Goal: Task Accomplishment & Management: Use online tool/utility

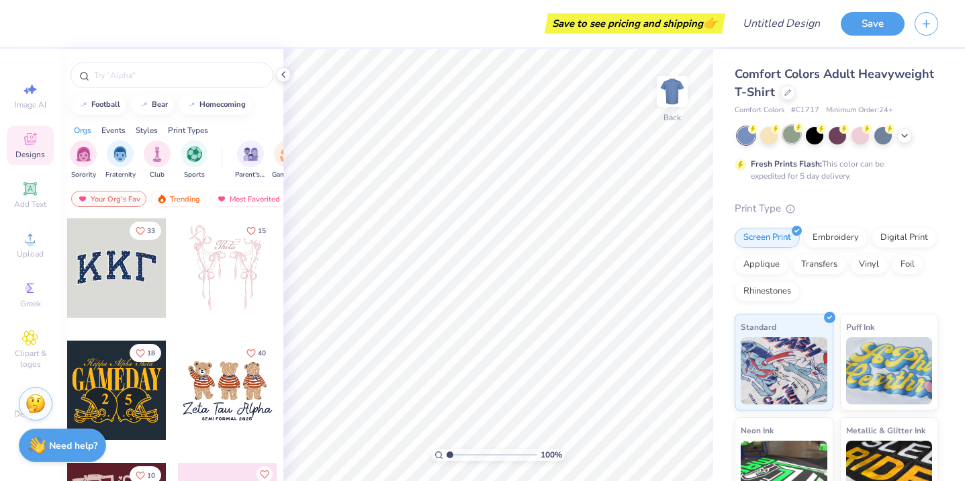
click at [798, 138] on div at bounding box center [791, 134] width 17 height 17
click at [883, 139] on div at bounding box center [882, 134] width 17 height 17
click at [907, 136] on icon at bounding box center [904, 134] width 11 height 11
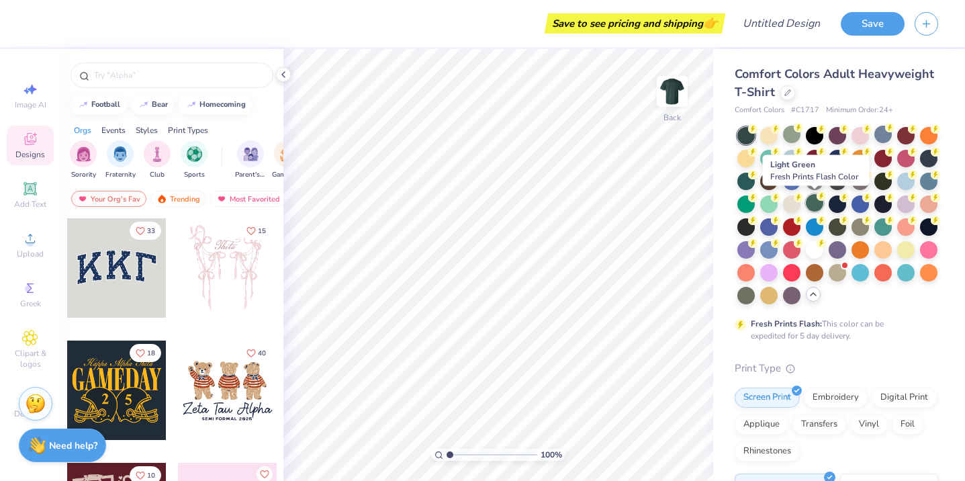
click at [815, 205] on div at bounding box center [814, 202] width 17 height 17
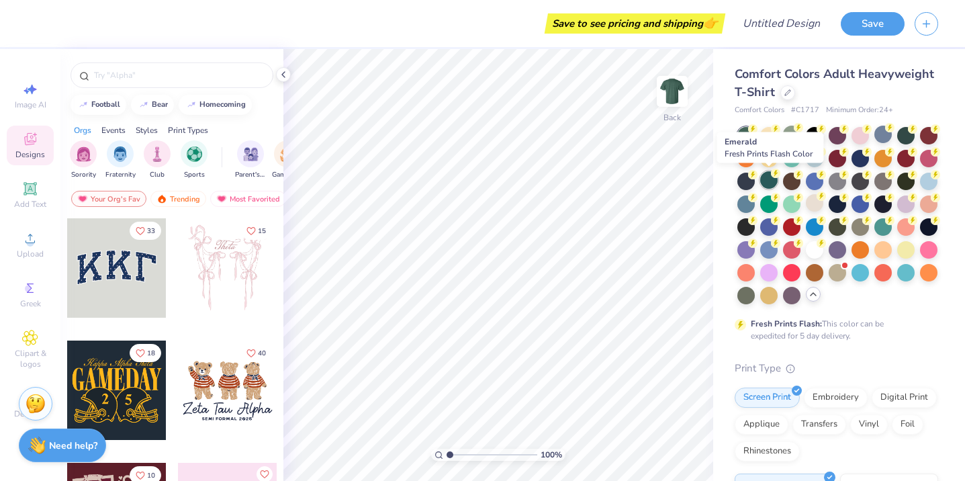
click at [768, 181] on div at bounding box center [768, 179] width 17 height 17
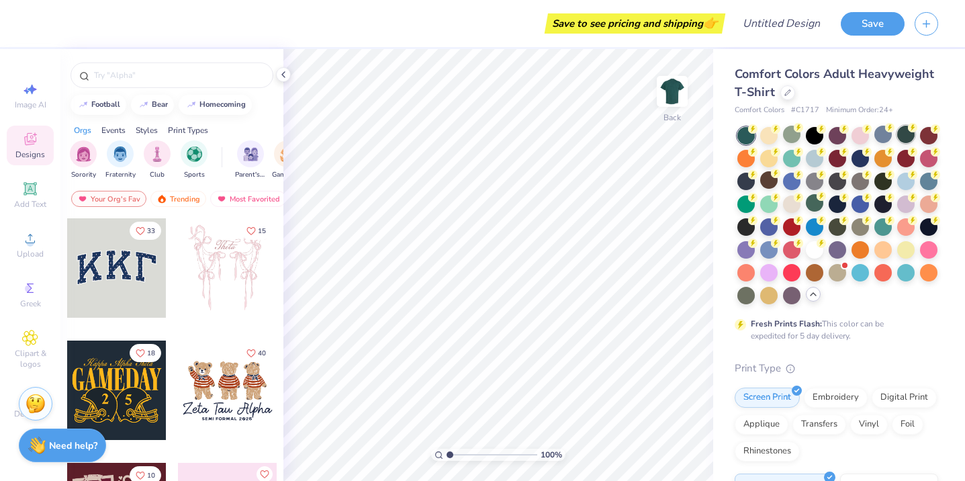
click at [908, 132] on div at bounding box center [905, 134] width 17 height 17
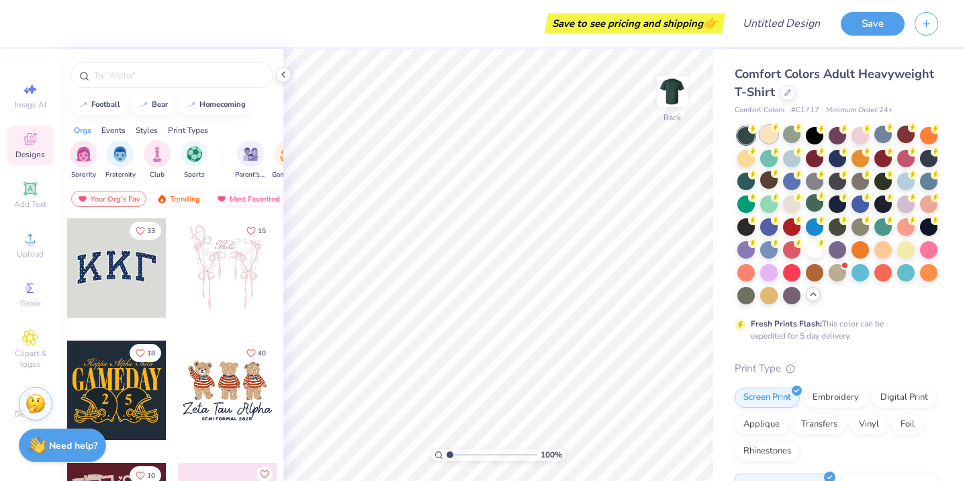
click at [768, 138] on div at bounding box center [768, 134] width 17 height 17
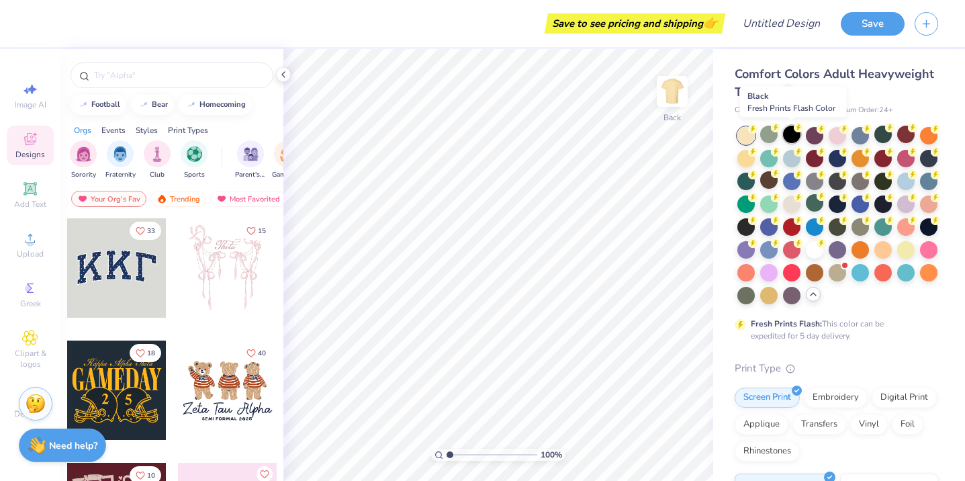
click at [785, 137] on div at bounding box center [791, 134] width 17 height 17
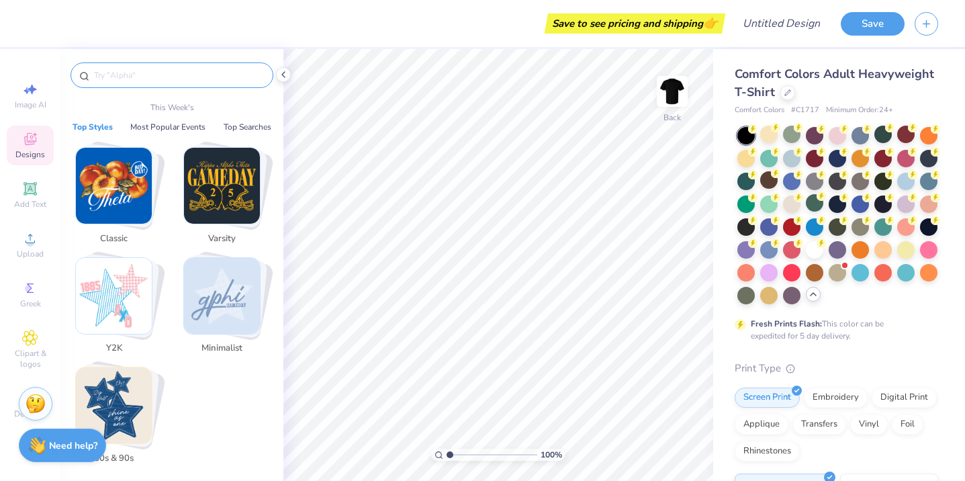
click at [198, 81] on input "text" at bounding box center [179, 74] width 172 height 13
click at [885, 136] on div at bounding box center [882, 134] width 17 height 17
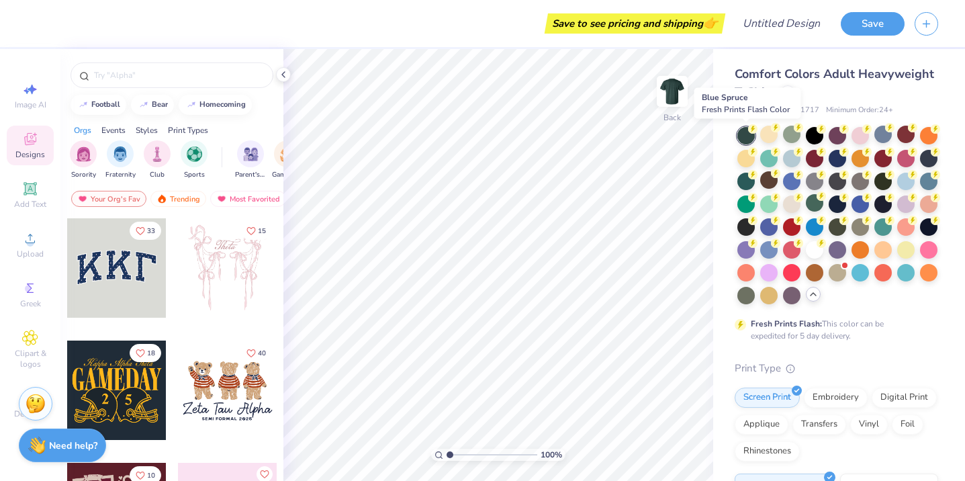
click at [749, 138] on div at bounding box center [745, 135] width 17 height 17
click at [747, 185] on div at bounding box center [745, 179] width 17 height 17
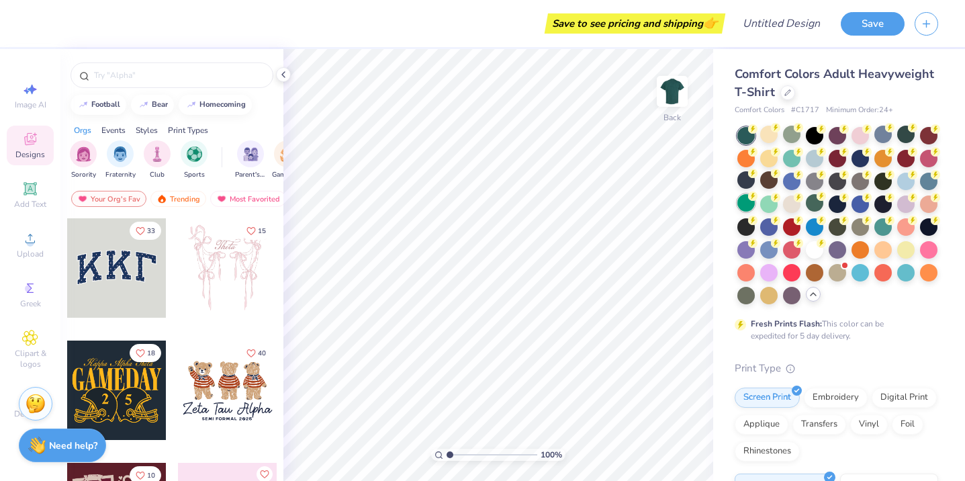
click at [745, 205] on div at bounding box center [745, 202] width 17 height 17
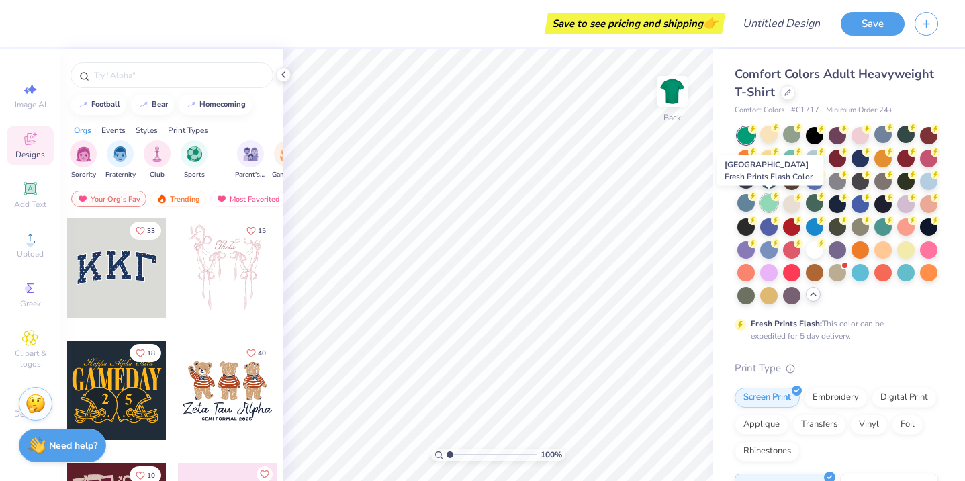
click at [770, 207] on div at bounding box center [768, 202] width 17 height 17
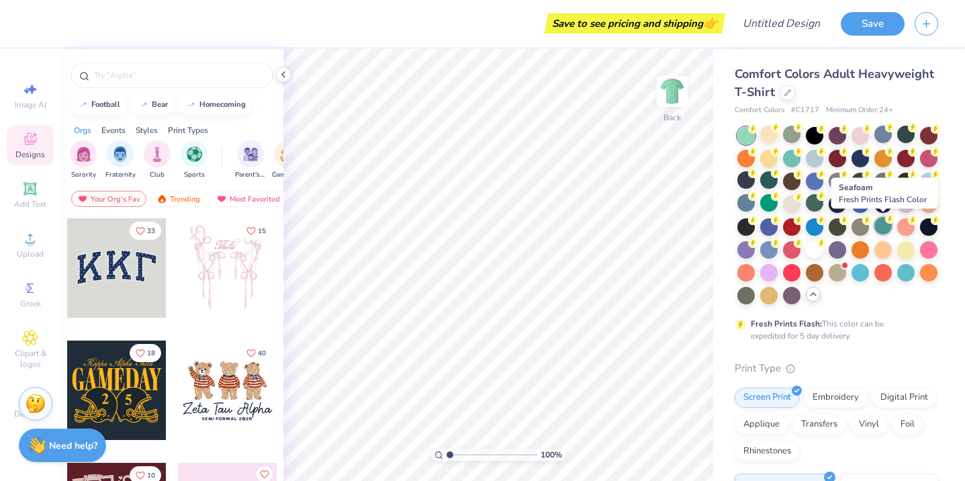
click at [884, 229] on div at bounding box center [882, 225] width 17 height 17
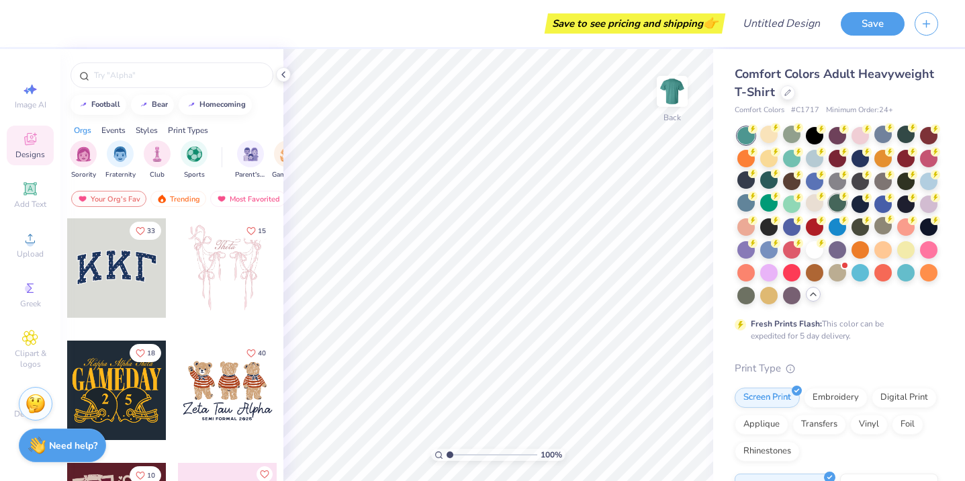
click at [834, 208] on div at bounding box center [837, 202] width 17 height 17
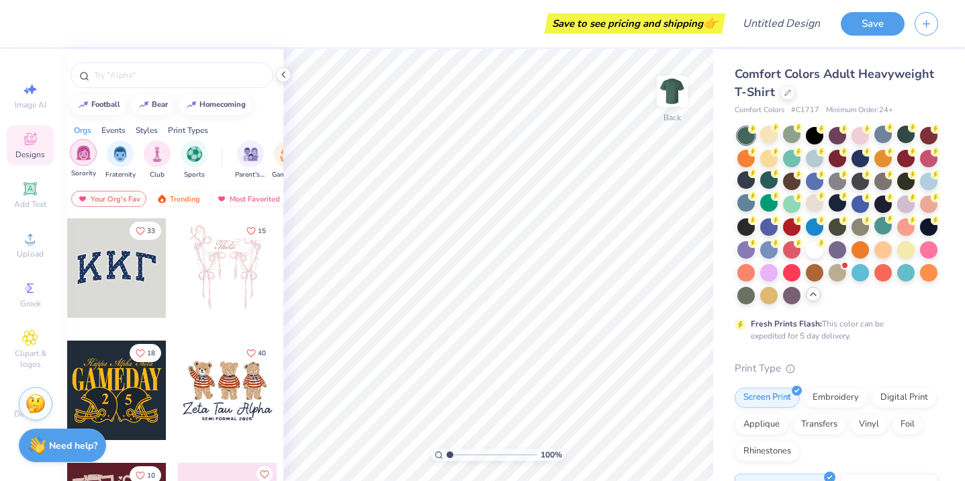
click at [78, 156] on img "filter for Sorority" at bounding box center [83, 152] width 15 height 15
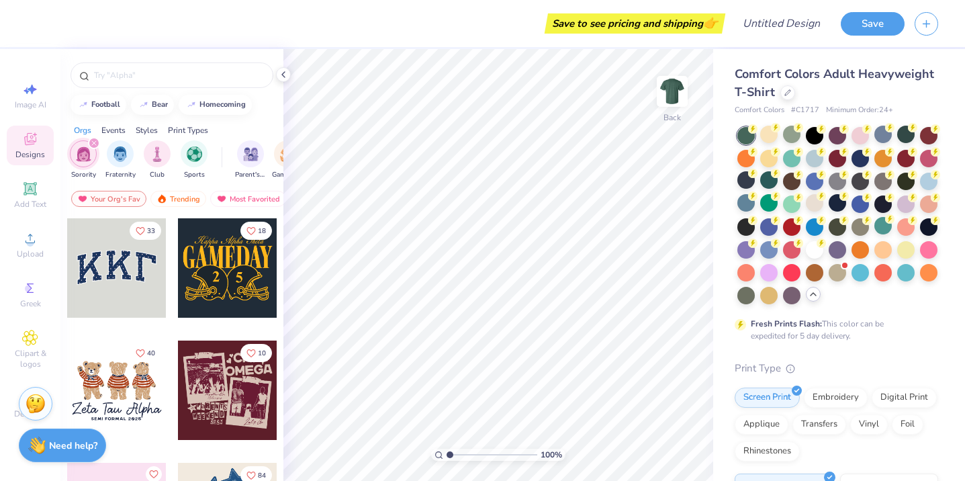
click at [131, 269] on div at bounding box center [116, 267] width 99 height 99
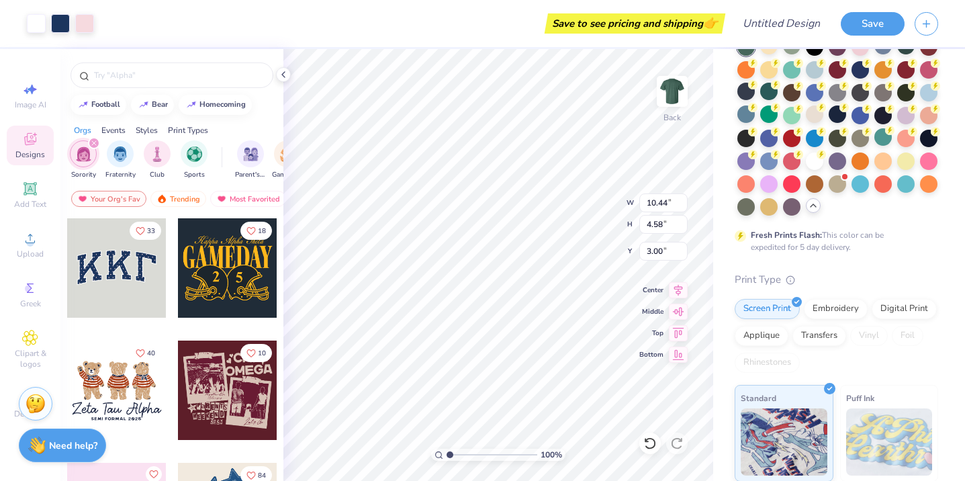
scroll to position [270, 0]
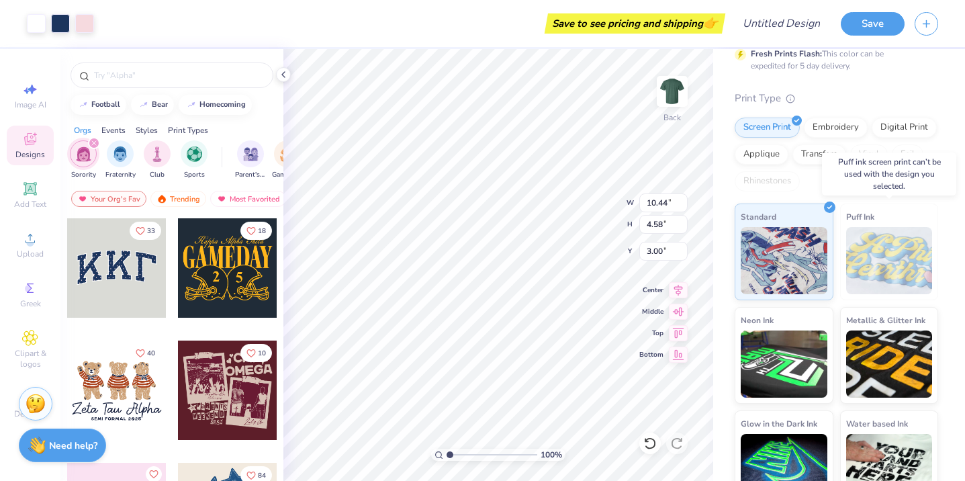
click at [881, 255] on img at bounding box center [889, 260] width 87 height 67
click at [762, 267] on img at bounding box center [784, 258] width 87 height 67
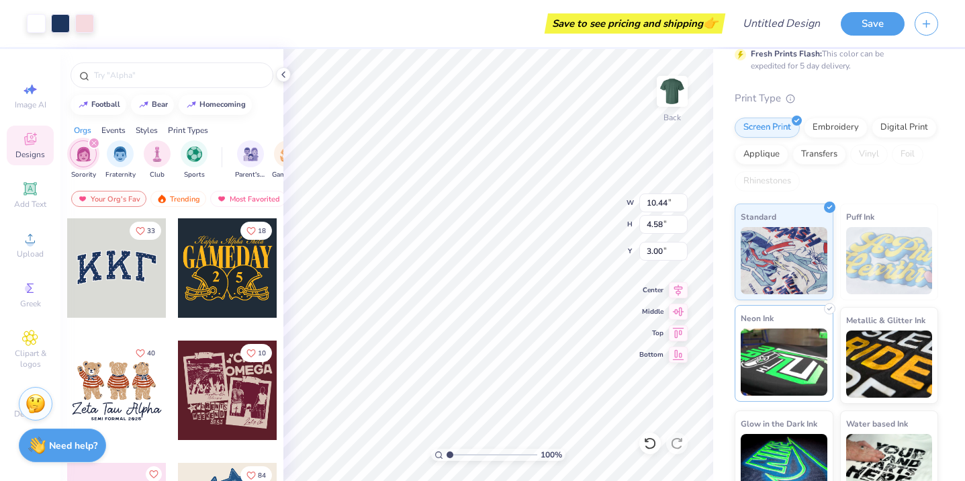
click at [766, 377] on img at bounding box center [784, 361] width 87 height 67
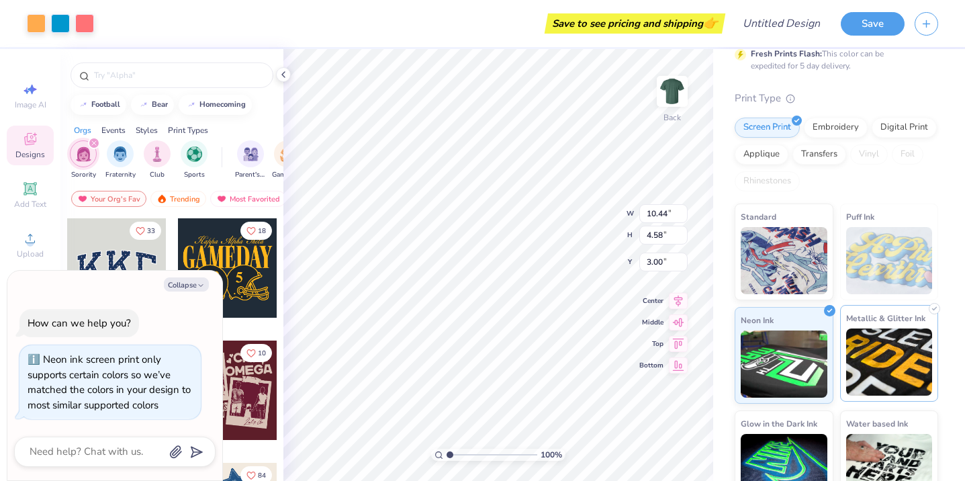
click at [919, 351] on img at bounding box center [889, 361] width 87 height 67
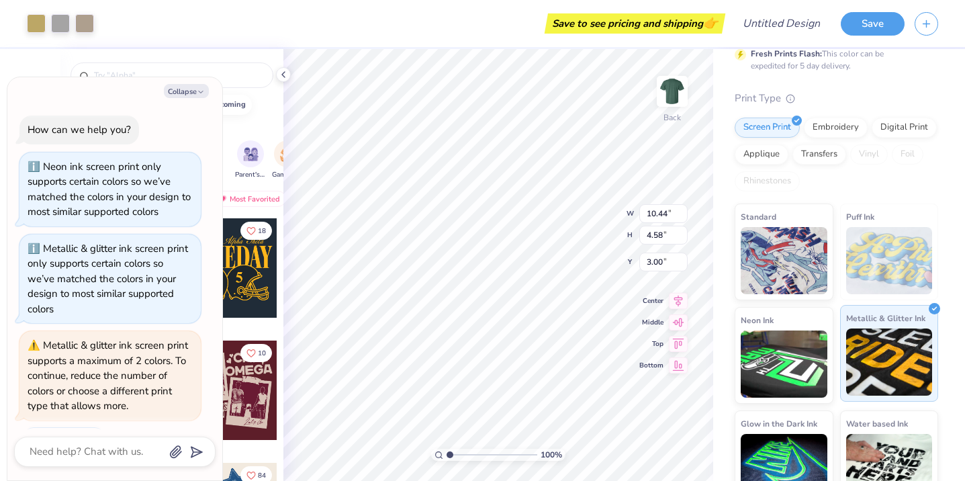
scroll to position [37, 0]
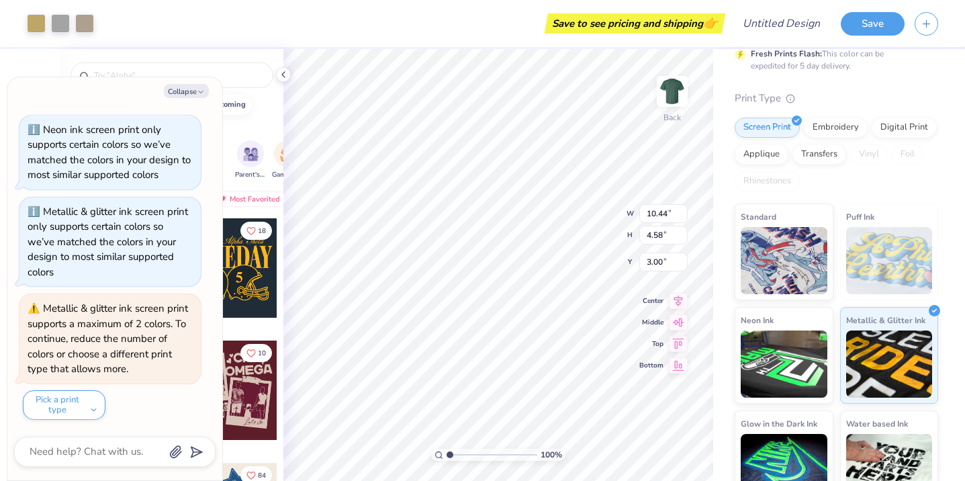
click at [905, 238] on img at bounding box center [889, 260] width 87 height 67
click at [874, 273] on img at bounding box center [889, 260] width 87 height 67
click at [790, 264] on img at bounding box center [784, 258] width 87 height 67
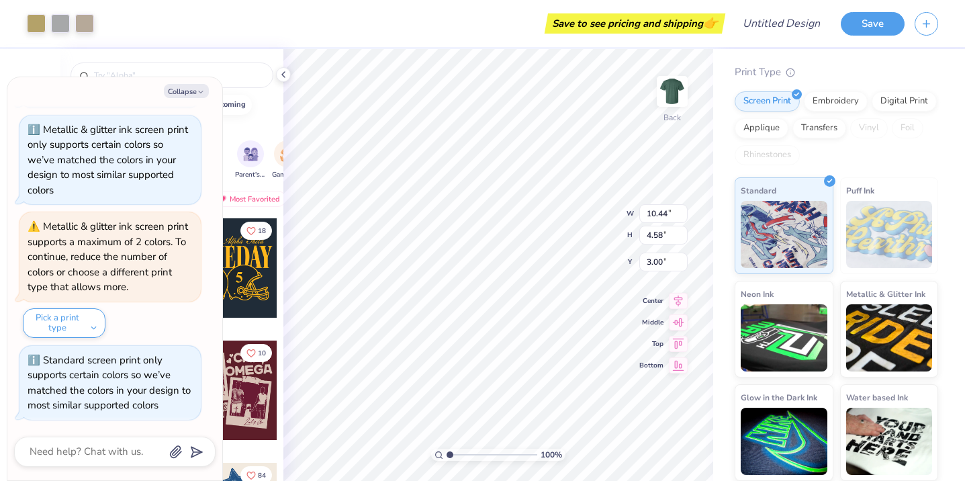
scroll to position [0, 0]
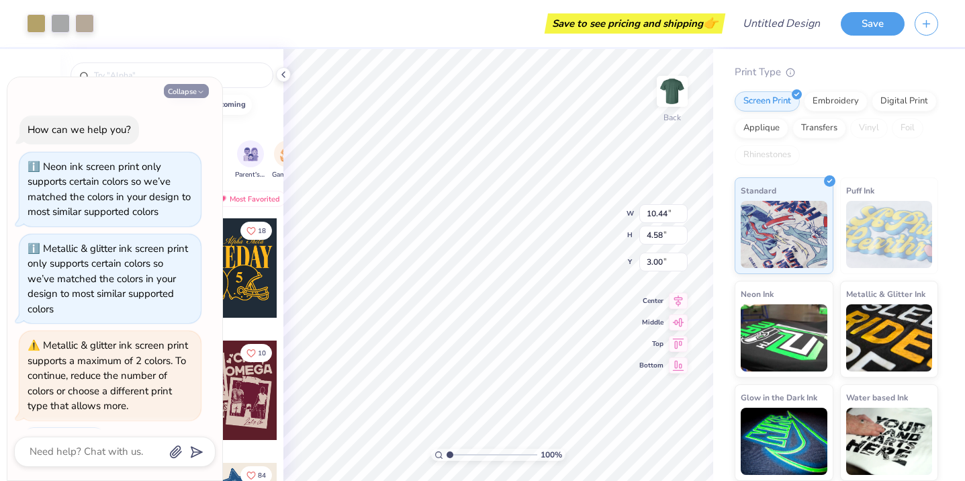
click at [179, 92] on button "Collapse" at bounding box center [186, 91] width 45 height 14
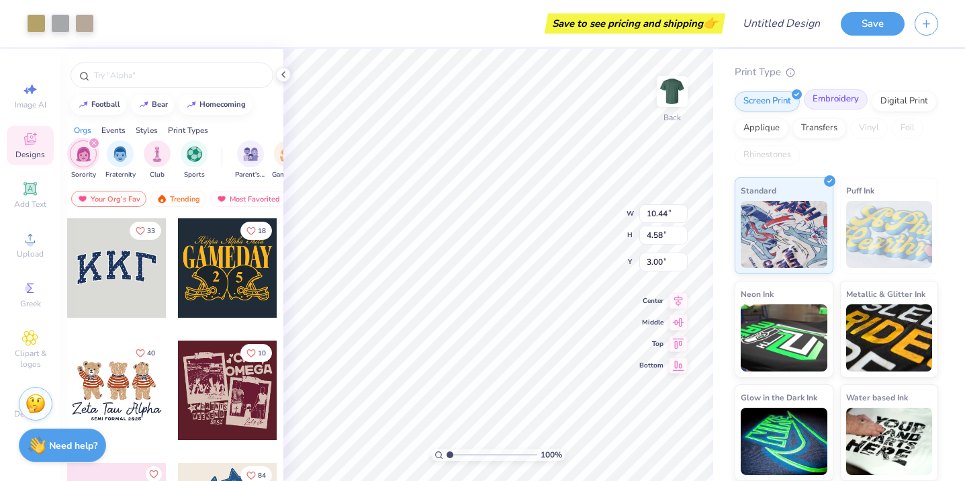
click at [816, 104] on div "Embroidery" at bounding box center [836, 99] width 64 height 20
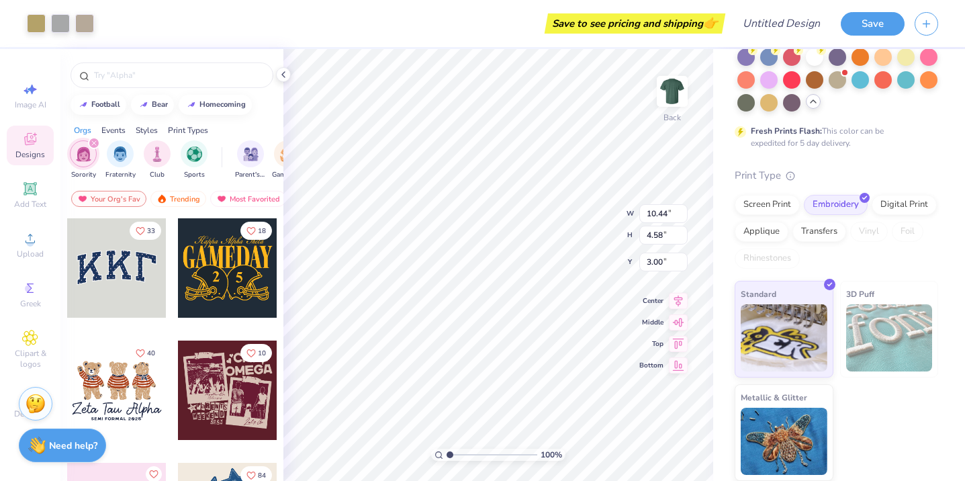
scroll to position [193, 0]
click at [862, 320] on img at bounding box center [889, 337] width 87 height 67
click at [773, 329] on img at bounding box center [784, 335] width 87 height 67
click at [777, 434] on img at bounding box center [784, 439] width 87 height 67
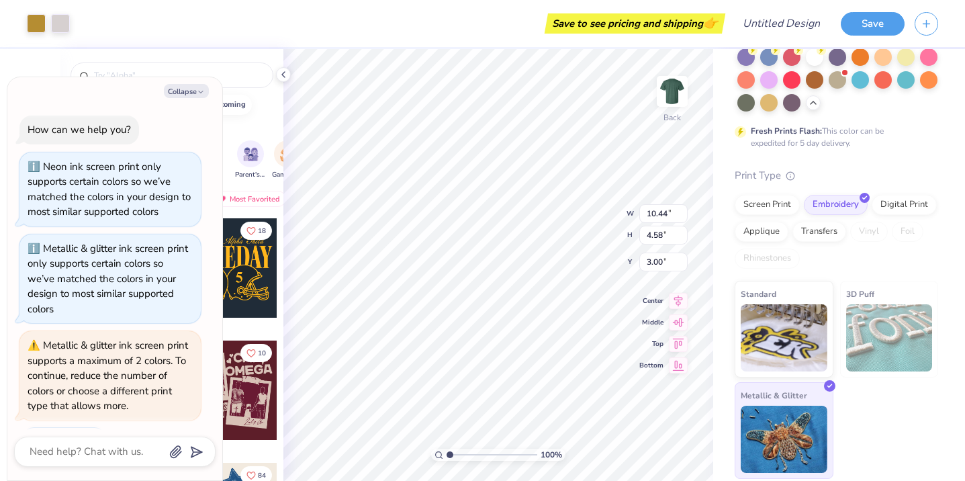
scroll to position [201, 0]
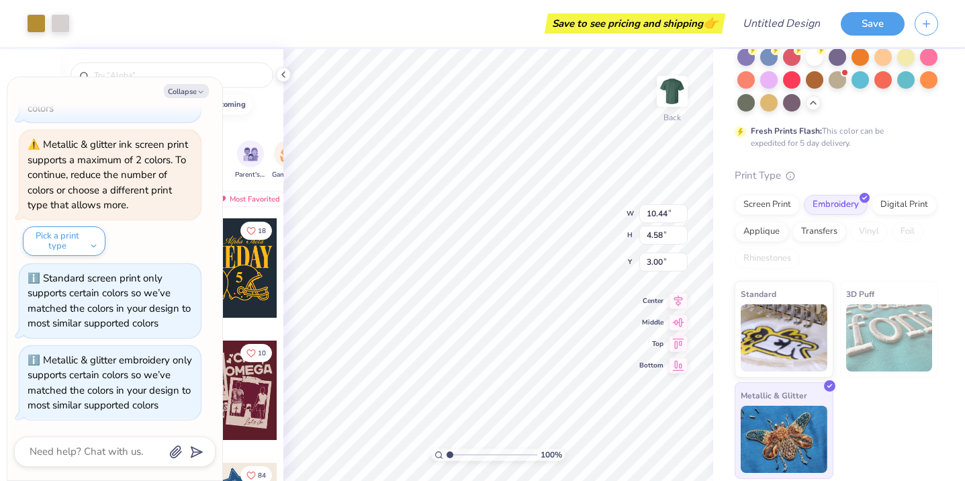
click at [777, 434] on img at bounding box center [784, 439] width 87 height 67
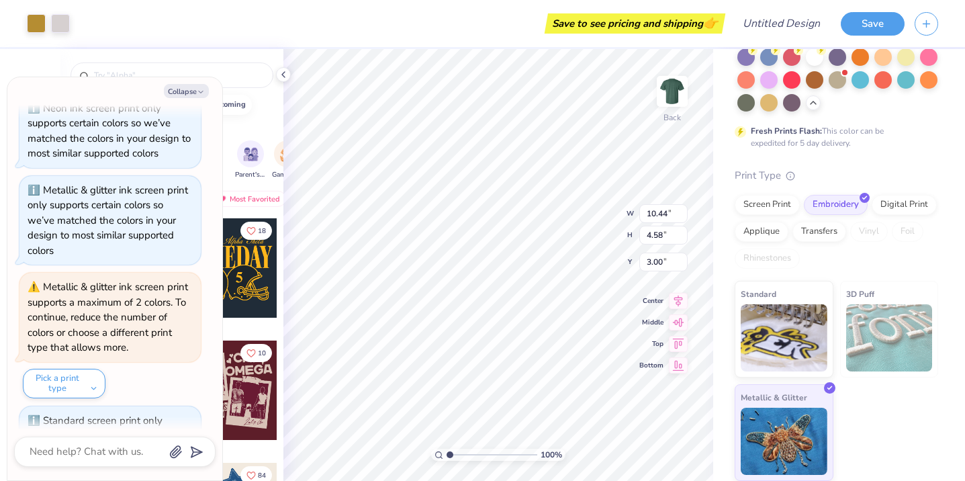
scroll to position [0, 0]
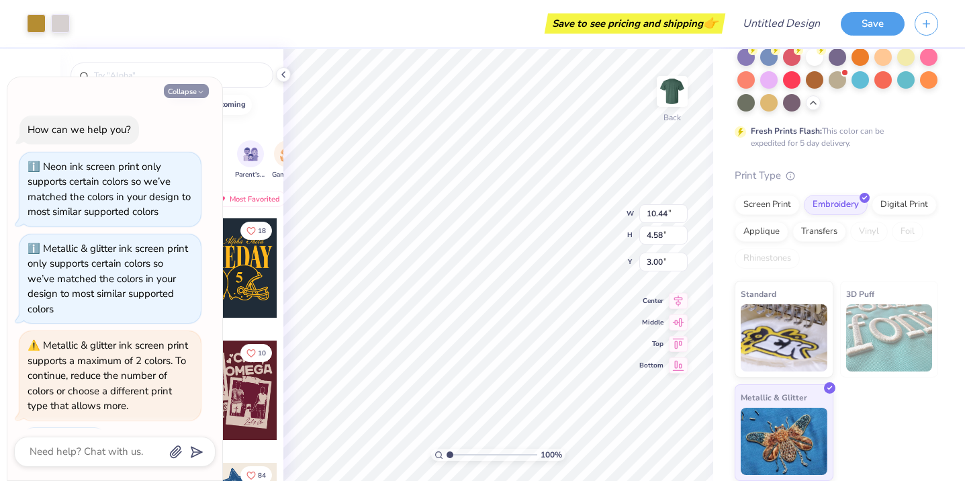
click at [187, 88] on button "Collapse" at bounding box center [186, 91] width 45 height 14
type textarea "x"
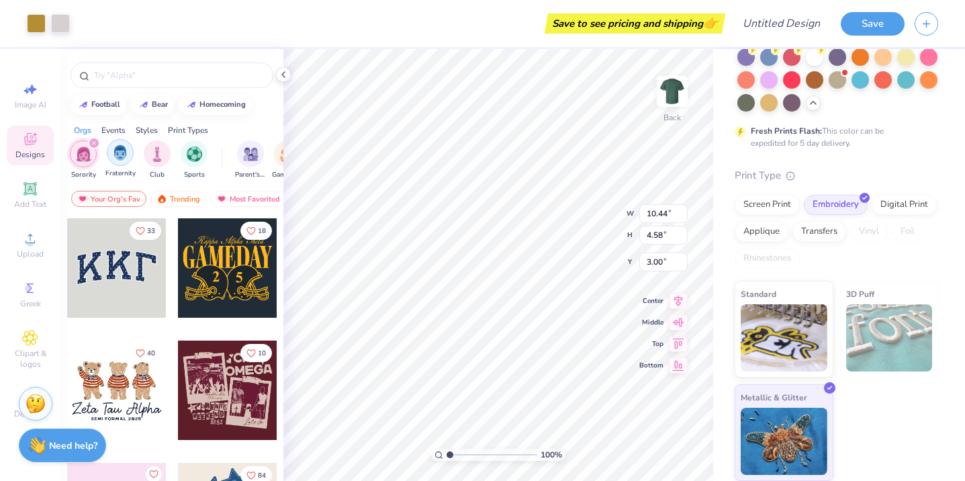
click at [111, 156] on div "filter for Fraternity" at bounding box center [120, 152] width 27 height 27
click at [12, 193] on div "Add Text" at bounding box center [30, 195] width 47 height 40
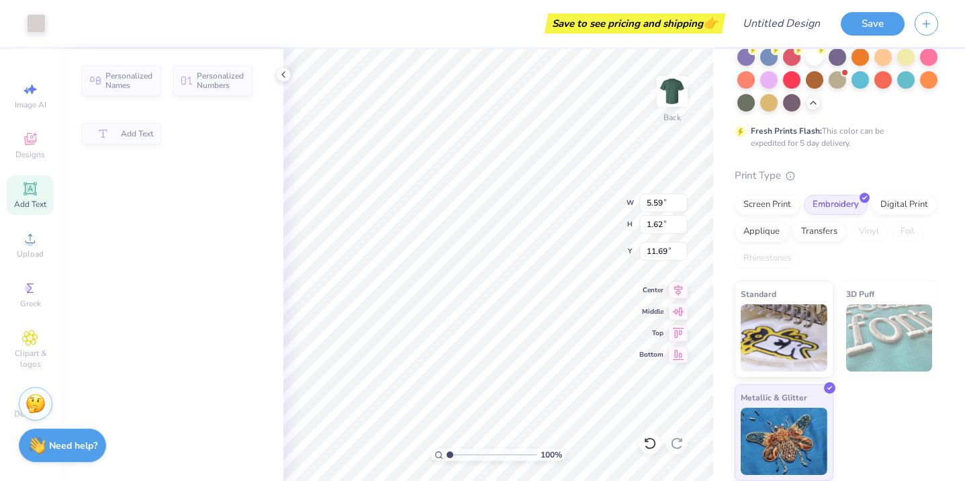
type input "5.59"
type input "1.62"
type input "11.69"
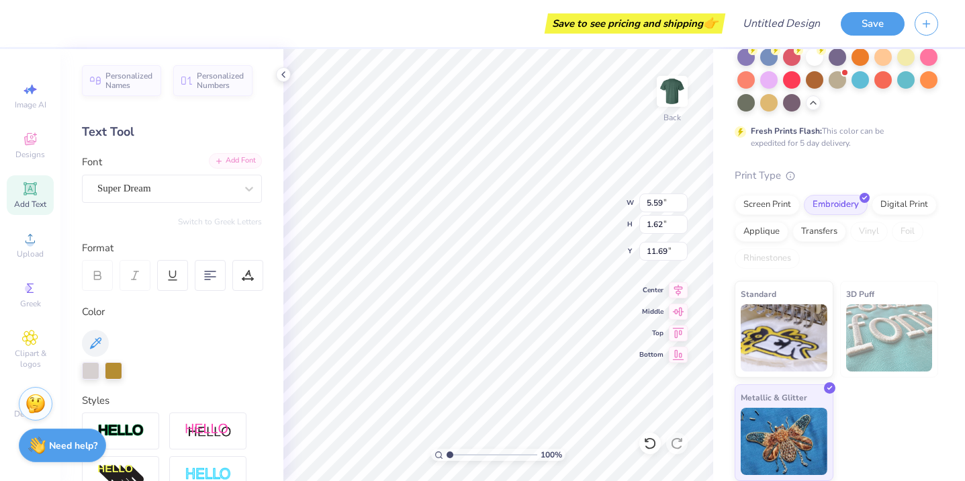
type textarea "T"
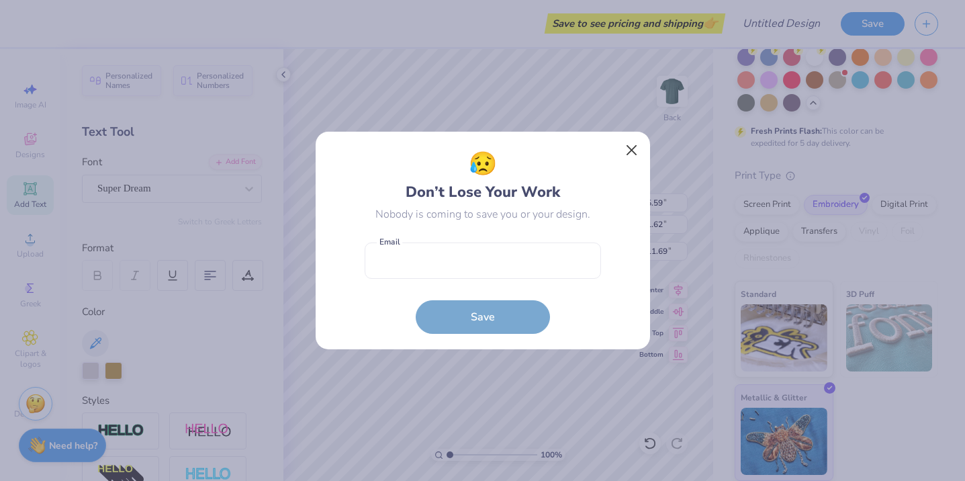
click at [632, 151] on button "Close" at bounding box center [631, 151] width 26 height 26
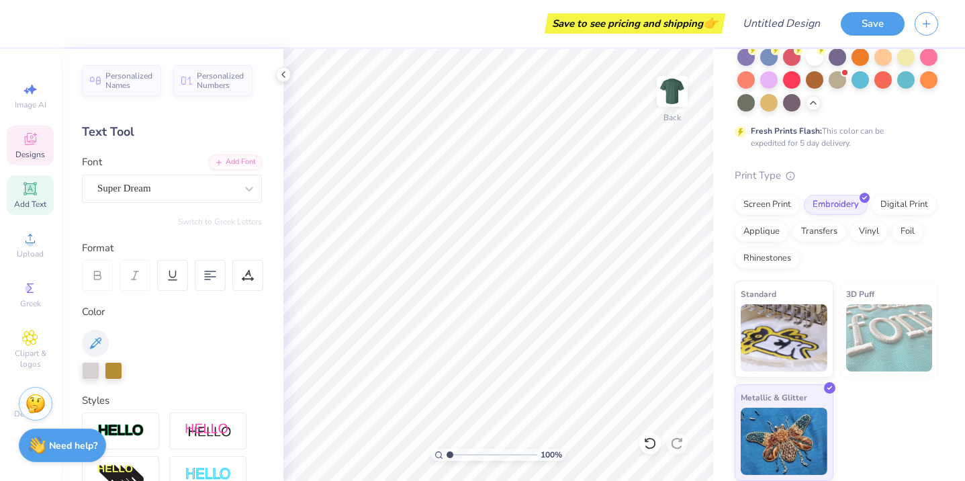
click at [33, 151] on span "Designs" at bounding box center [30, 154] width 30 height 11
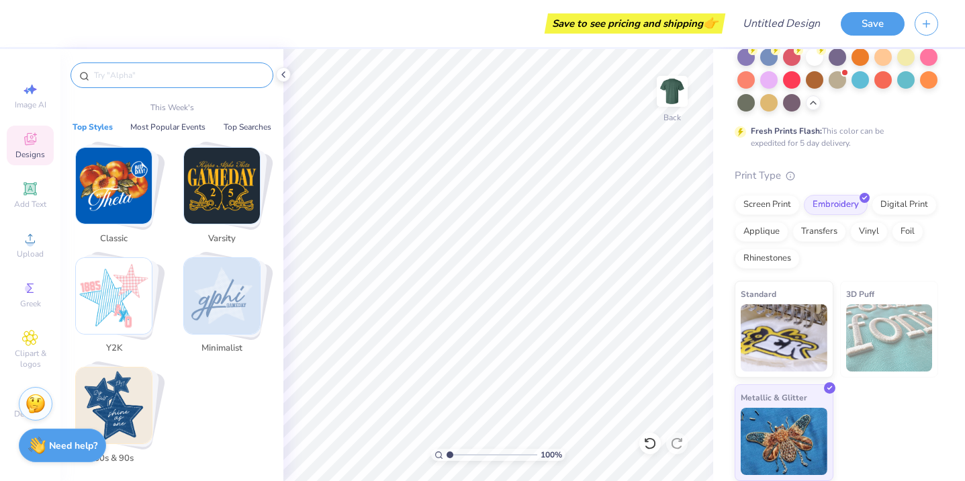
click at [109, 75] on input "text" at bounding box center [179, 74] width 172 height 13
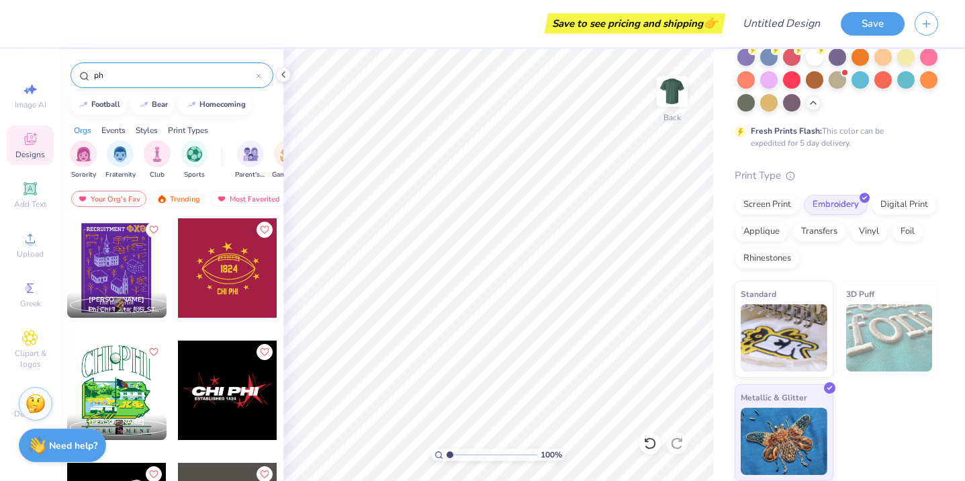
type input "p"
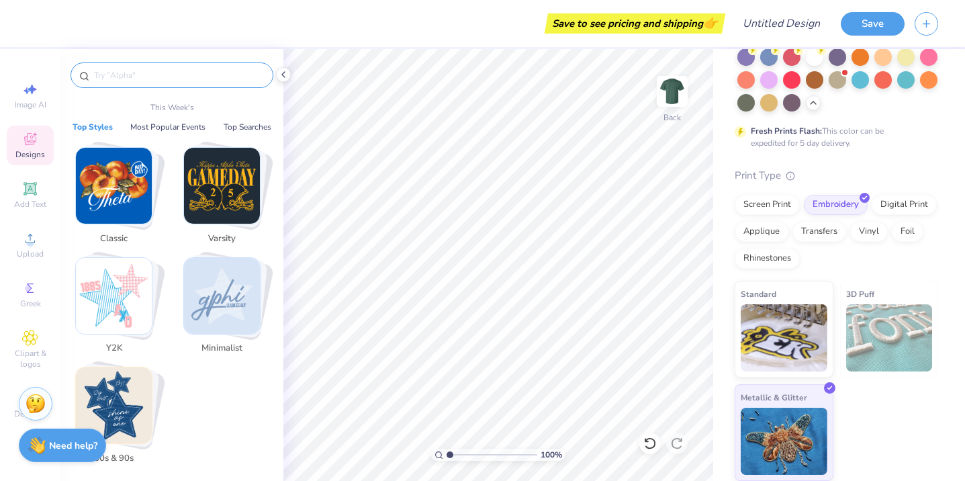
click at [111, 203] on img "Stack Card Button Classic" at bounding box center [114, 186] width 76 height 76
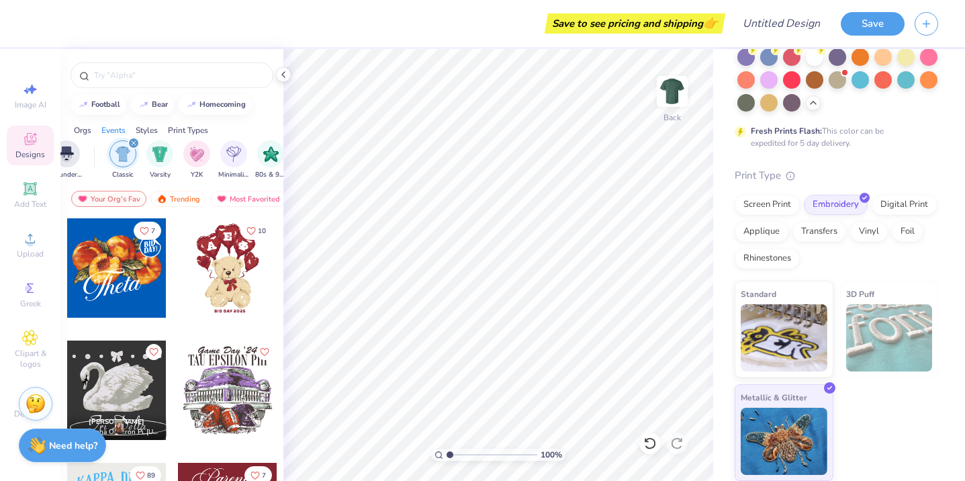
scroll to position [0, 704]
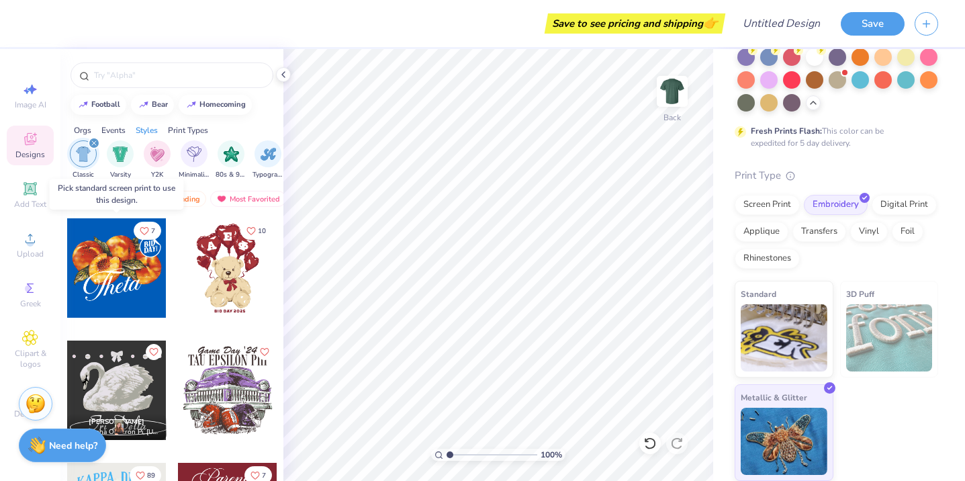
click at [111, 287] on div at bounding box center [116, 267] width 99 height 99
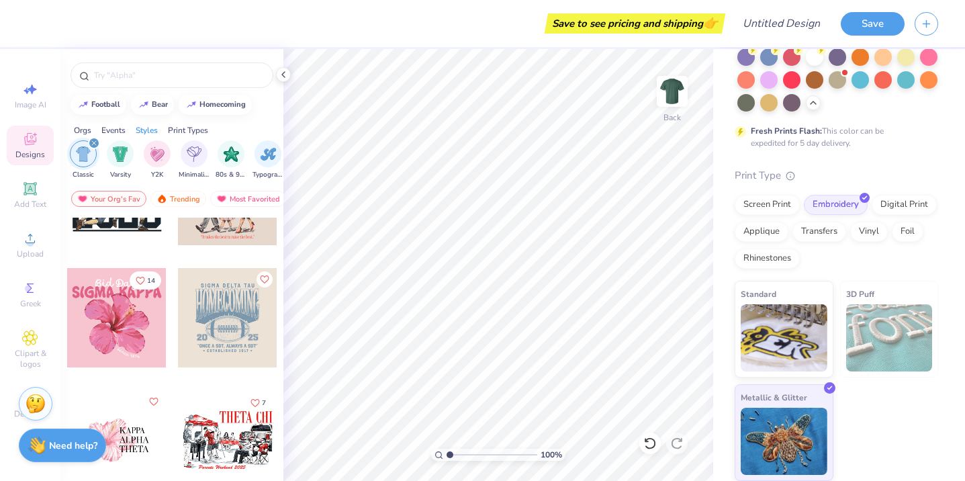
scroll to position [623, 0]
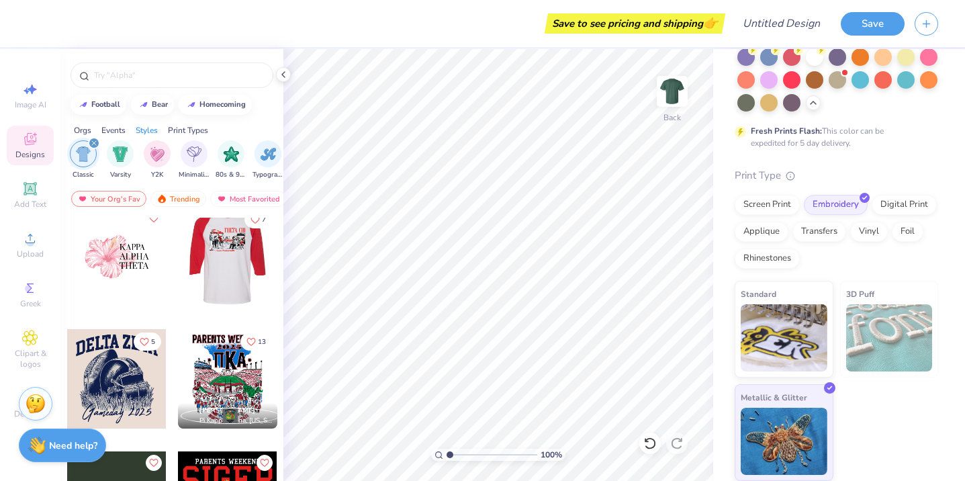
click at [112, 249] on div at bounding box center [116, 256] width 99 height 99
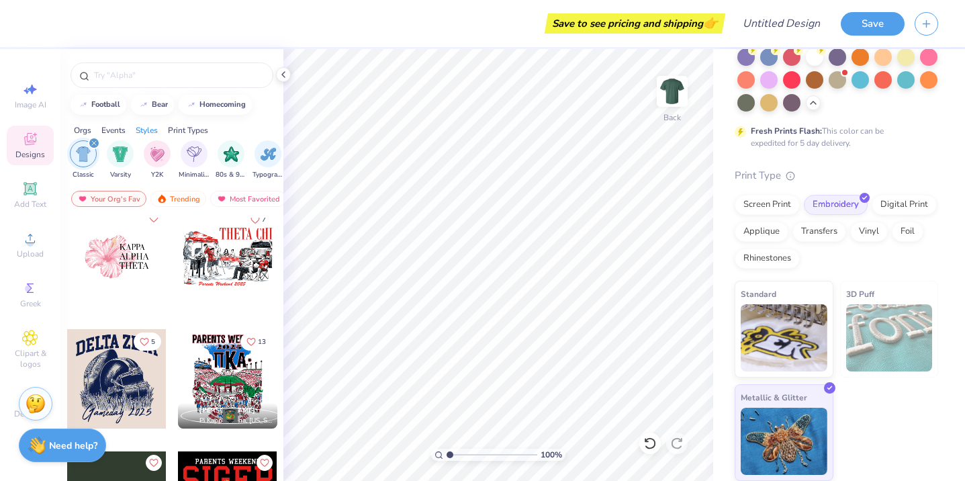
click at [84, 129] on div "Orgs" at bounding box center [82, 130] width 17 height 12
click at [83, 154] on img "filter for Sorority" at bounding box center [83, 152] width 15 height 15
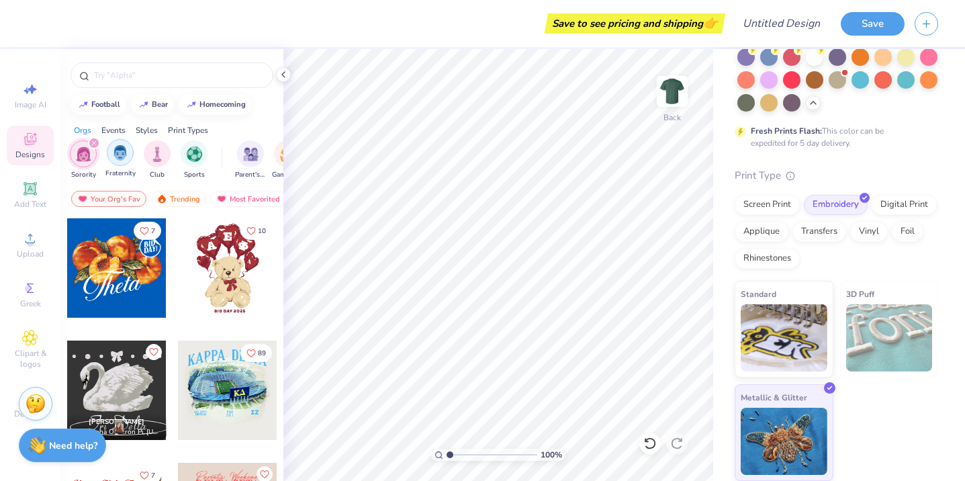
click at [113, 158] on img "filter for Fraternity" at bounding box center [120, 152] width 15 height 15
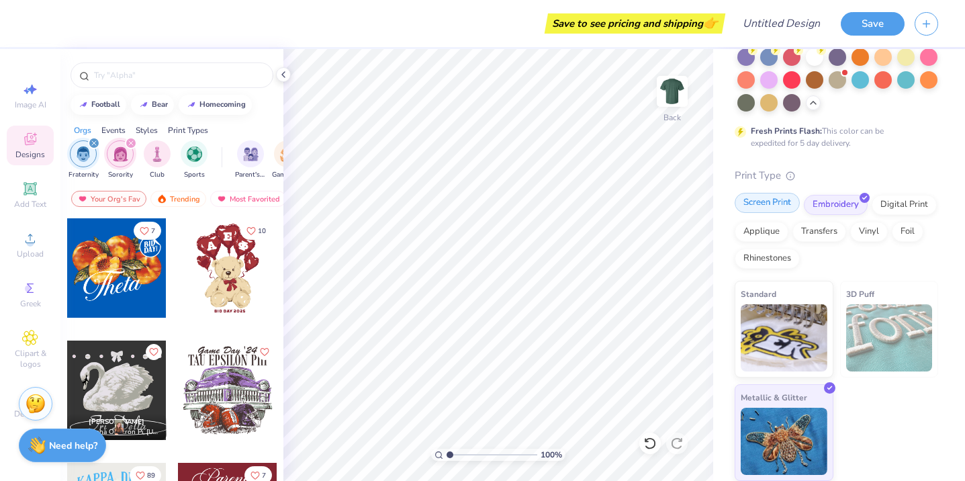
click at [762, 205] on div "Screen Print" at bounding box center [767, 203] width 65 height 20
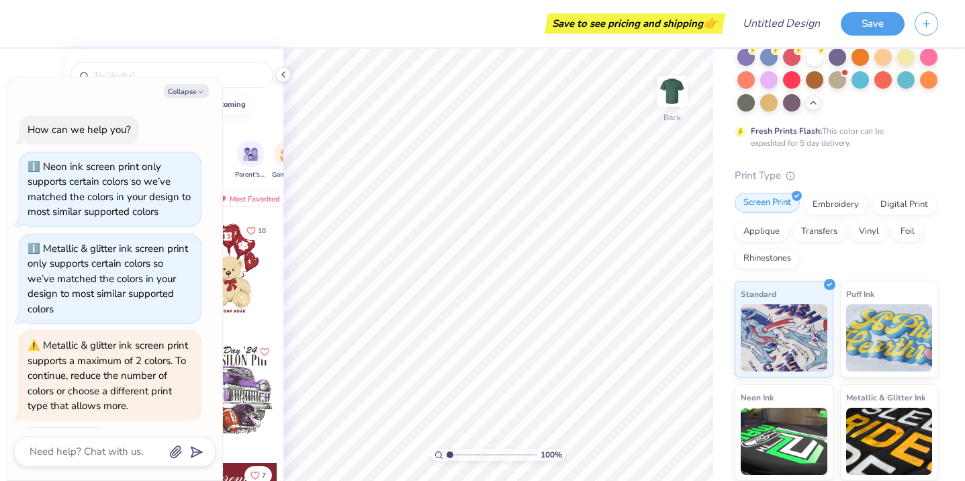
scroll to position [283, 0]
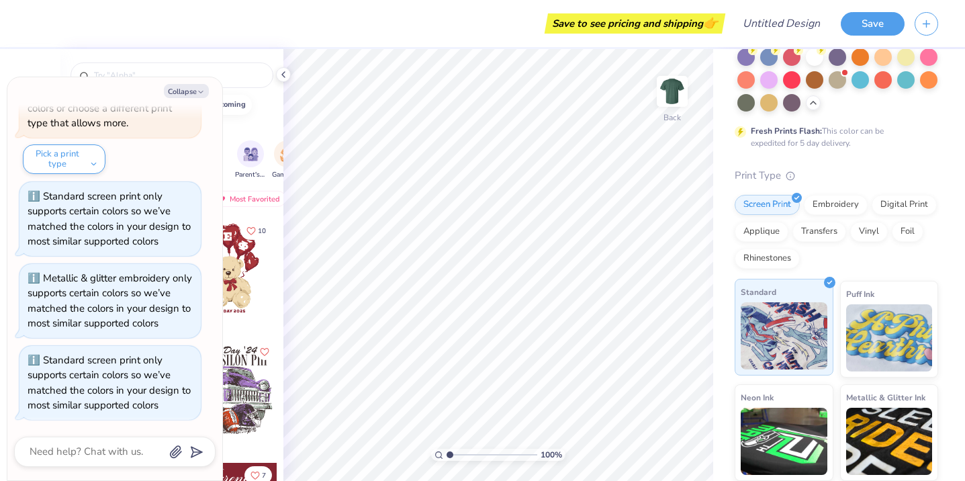
click at [811, 361] on img at bounding box center [784, 335] width 87 height 67
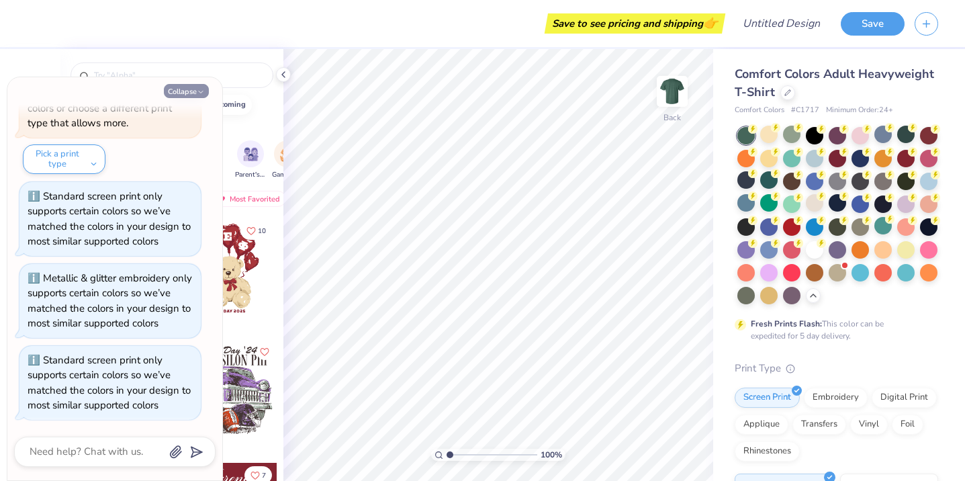
click at [190, 87] on button "Collapse" at bounding box center [186, 91] width 45 height 14
type textarea "x"
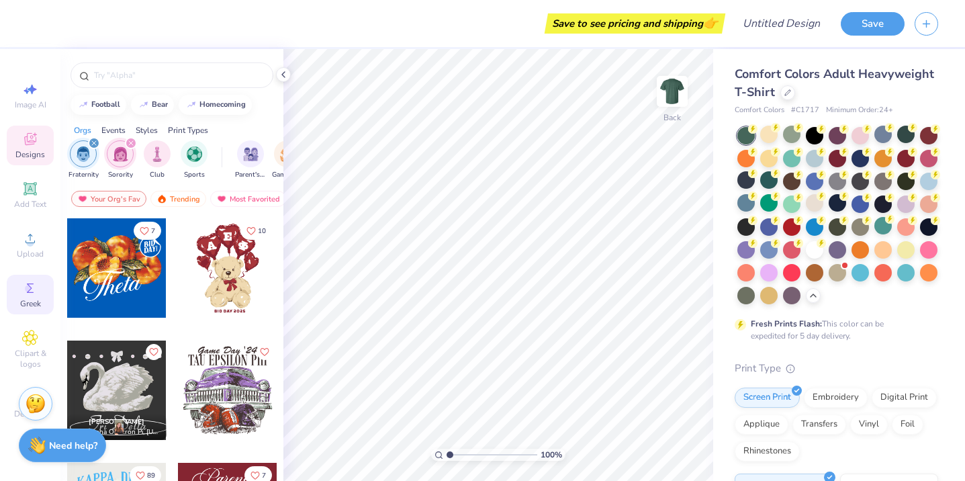
click at [27, 291] on circle at bounding box center [28, 288] width 7 height 7
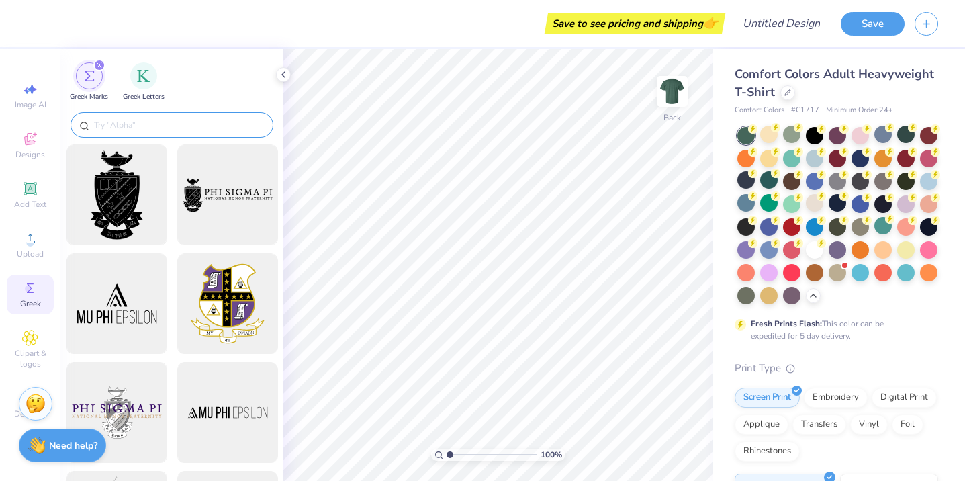
click at [134, 121] on input "text" at bounding box center [179, 124] width 172 height 13
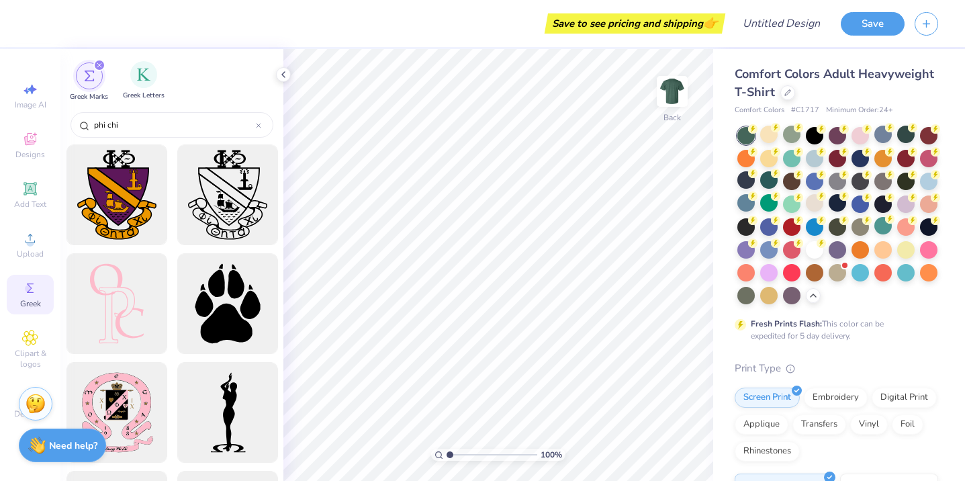
type input "phi chi"
click at [147, 91] on span "Greek Letters" at bounding box center [144, 96] width 42 height 10
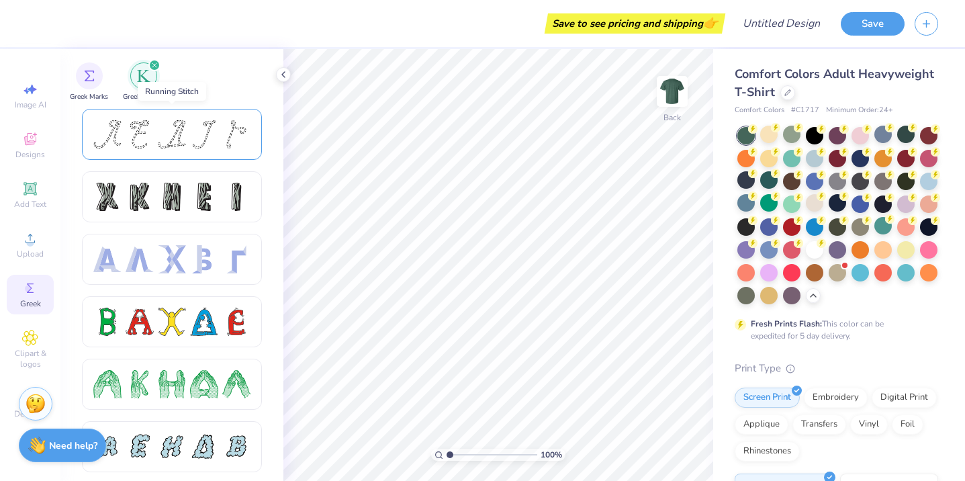
click at [165, 148] on div at bounding box center [172, 134] width 28 height 28
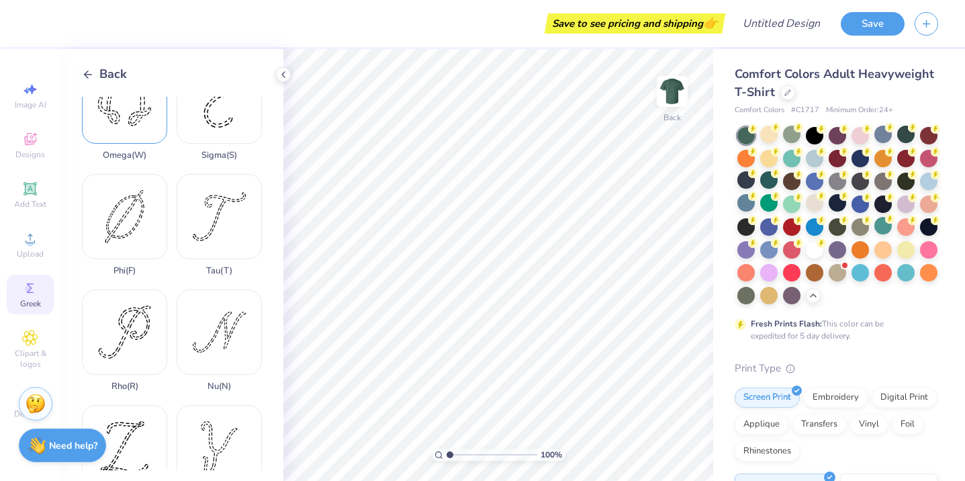
scroll to position [846, 0]
click at [122, 229] on div "Phi ( F )" at bounding box center [124, 226] width 85 height 102
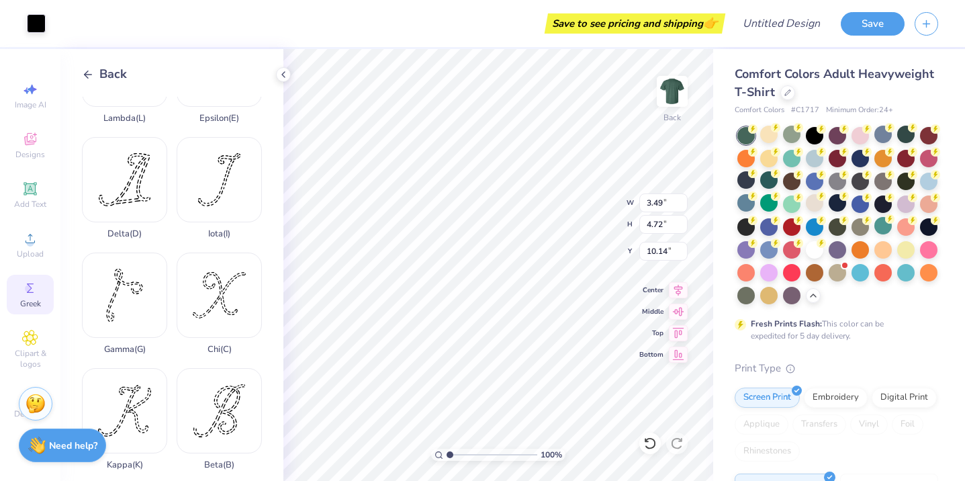
scroll to position [0, 0]
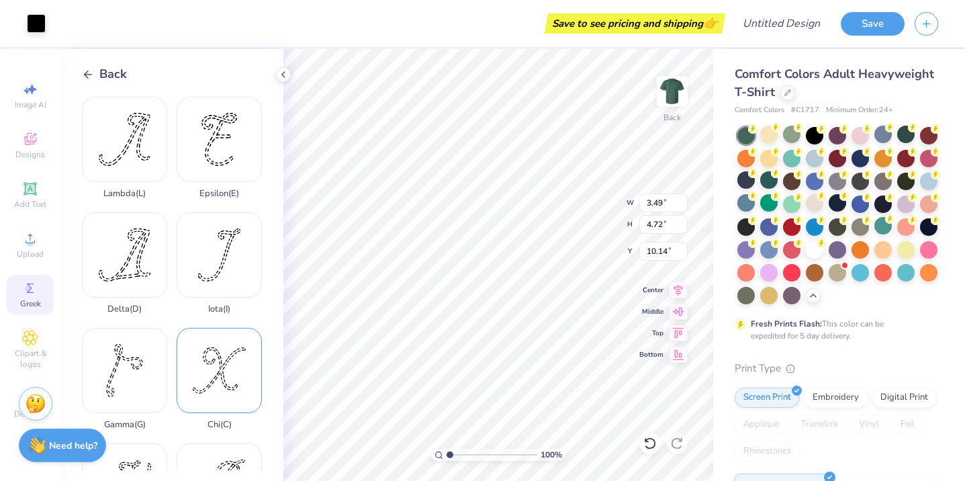
click at [222, 368] on div "Chi ( C )" at bounding box center [219, 379] width 85 height 102
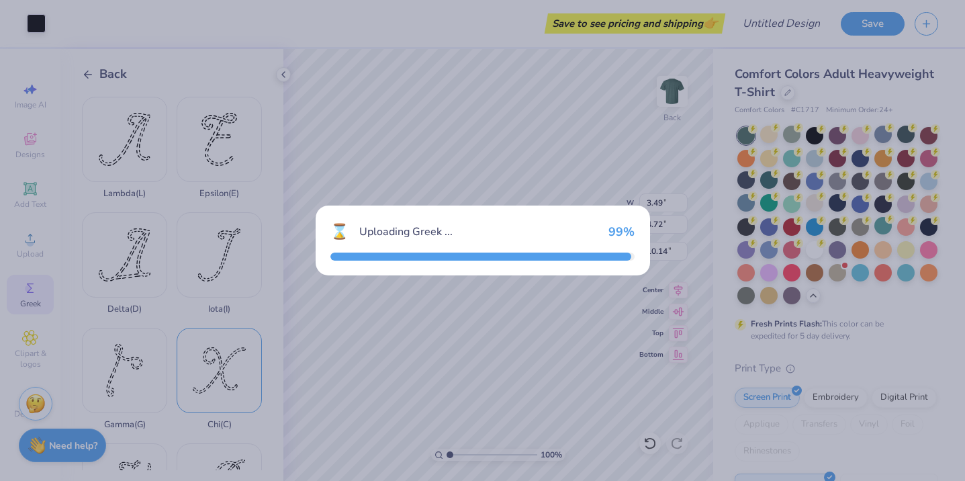
type input "4.33"
type input "3.77"
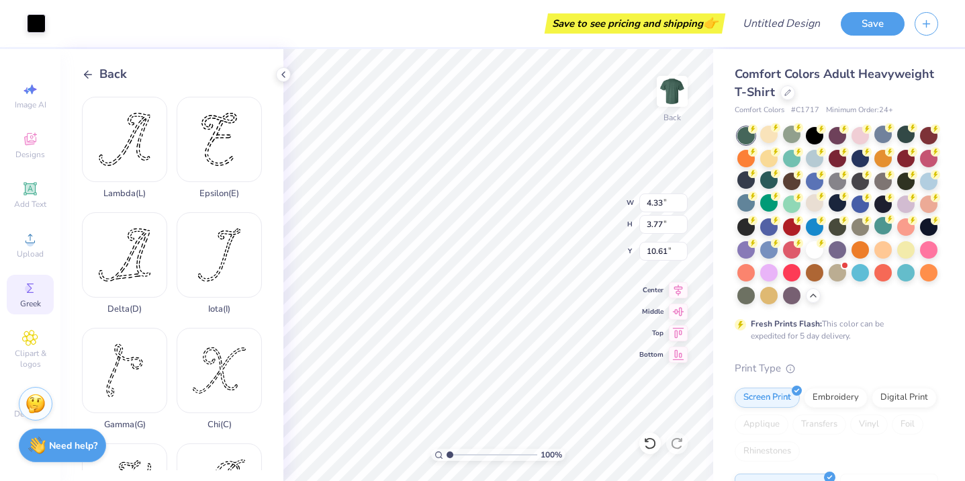
type input "3.96"
type input "3.49"
type input "4.72"
type input "3.00"
type input "4.33"
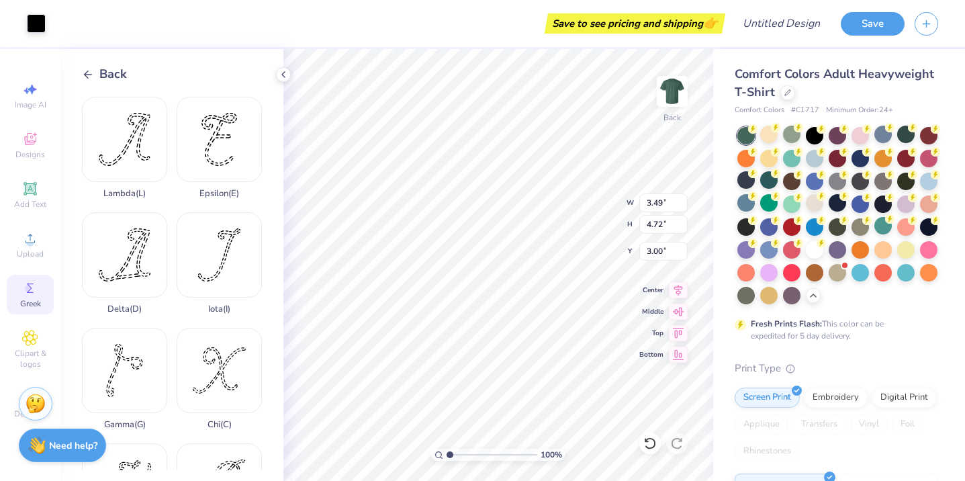
type input "3.77"
type input "3.96"
type input "3.49"
type input "4.72"
type input "3.49"
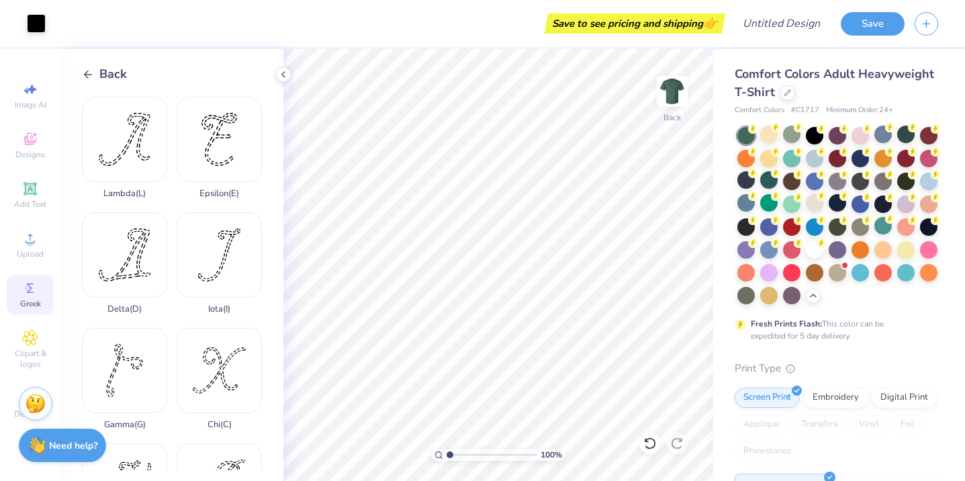
click at [695, 25] on div "Save to see pricing and shipping 👉" at bounding box center [635, 23] width 174 height 20
click at [856, 28] on button "Save" at bounding box center [873, 22] width 64 height 24
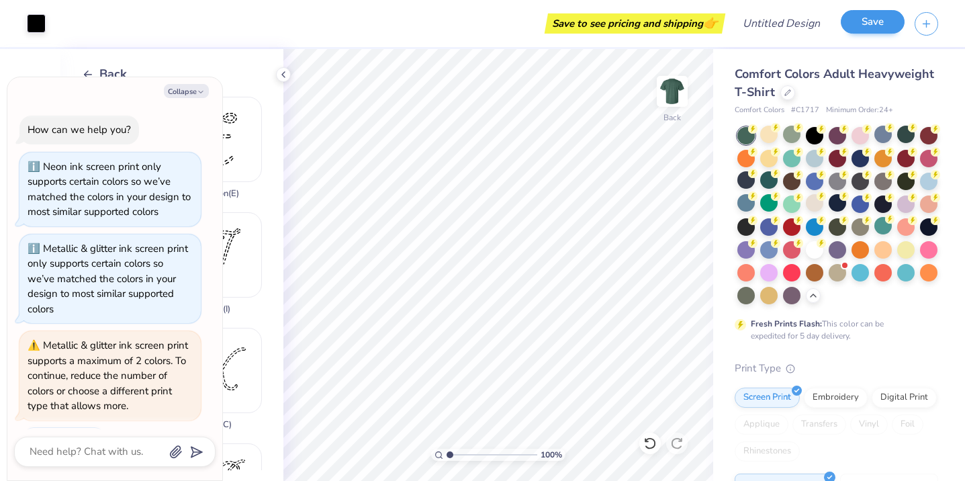
scroll to position [320, 0]
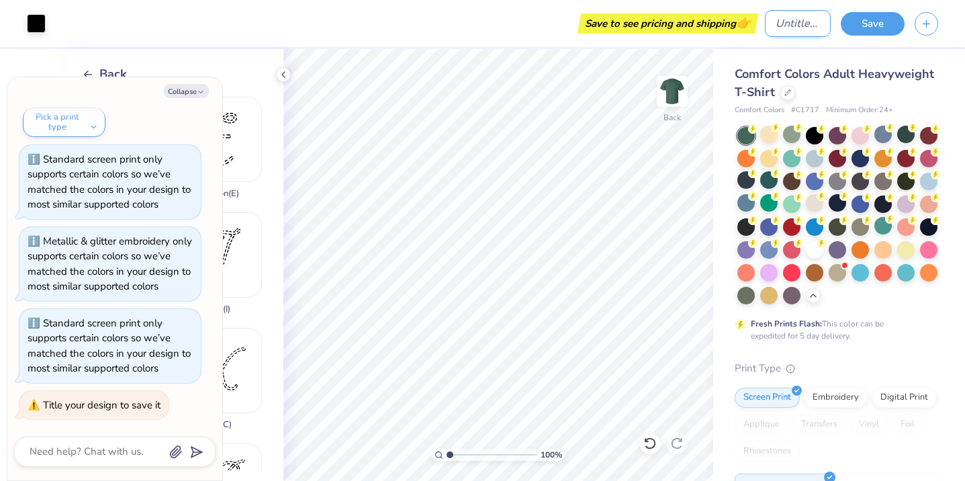
type textarea "x"
click at [790, 24] on input "Design Title" at bounding box center [798, 23] width 66 height 27
type input "t"
type textarea "x"
type input "ts"
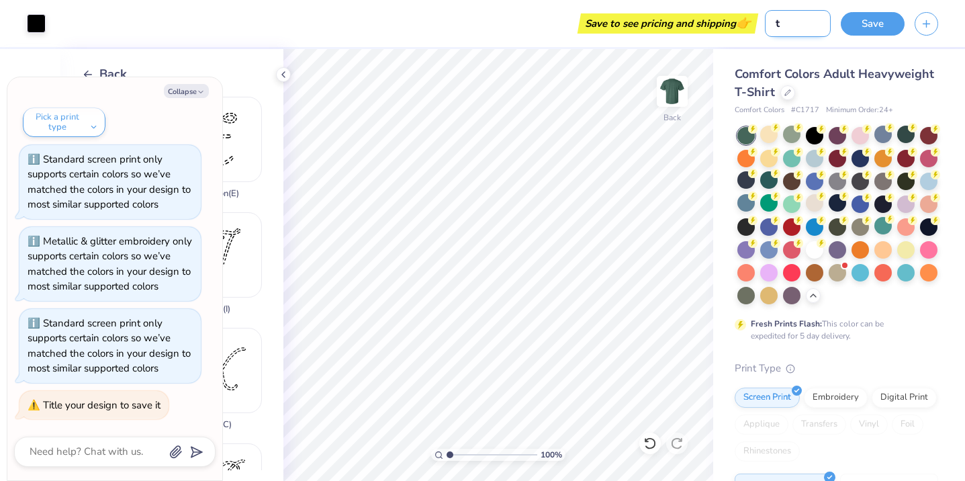
type textarea "x"
type input "tsh"
type textarea "x"
type input "tshi"
type textarea "x"
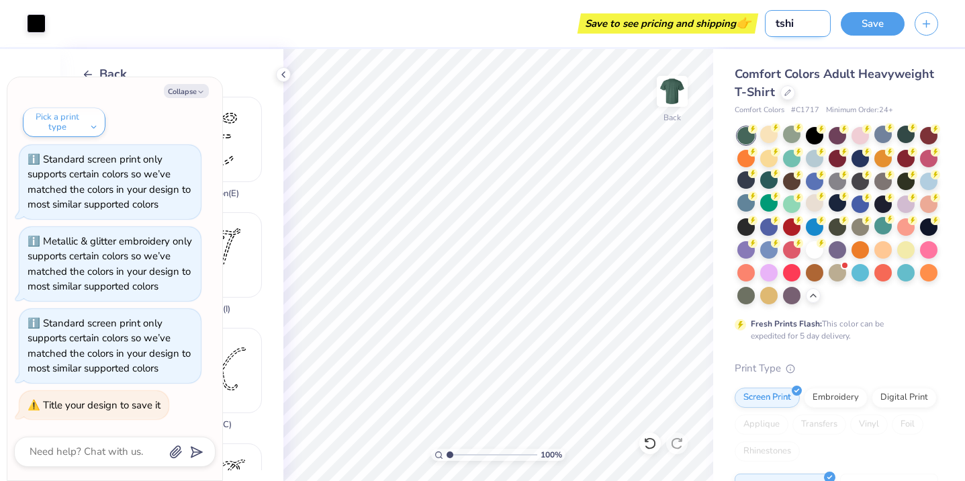
type input "tshir"
type textarea "x"
type input "tshirt"
type textarea "x"
type input "tshirt"
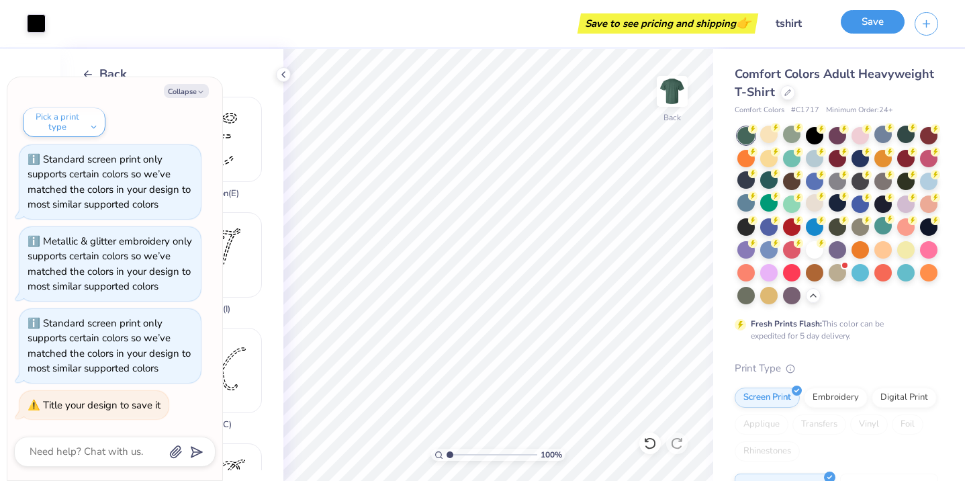
click at [861, 21] on button "Save" at bounding box center [873, 22] width 64 height 24
type textarea "x"
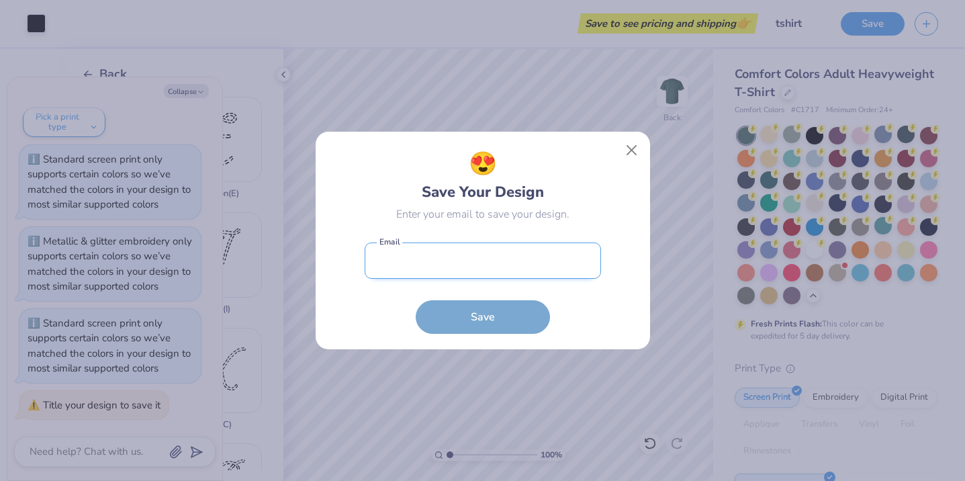
click at [500, 267] on input "email" at bounding box center [483, 260] width 236 height 37
type input "[EMAIL_ADDRESS][DOMAIN_NAME]"
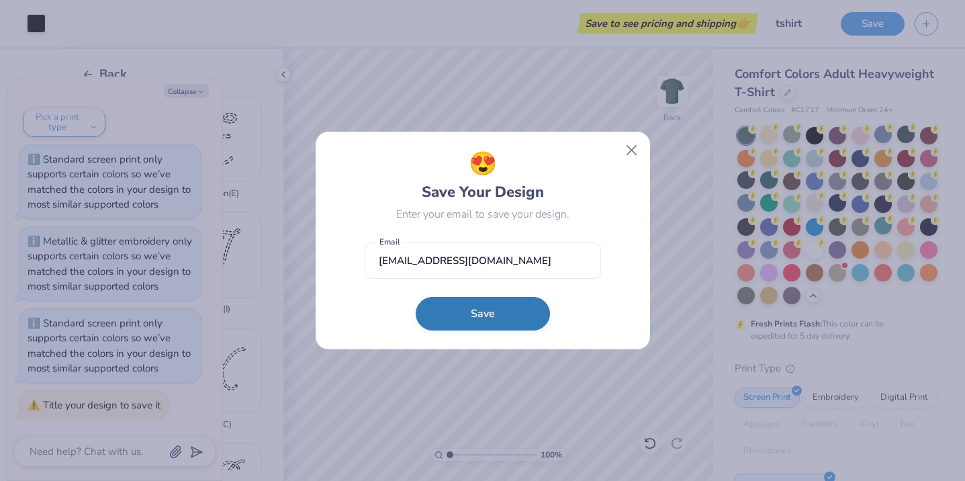
click at [485, 315] on button "Save" at bounding box center [483, 314] width 134 height 34
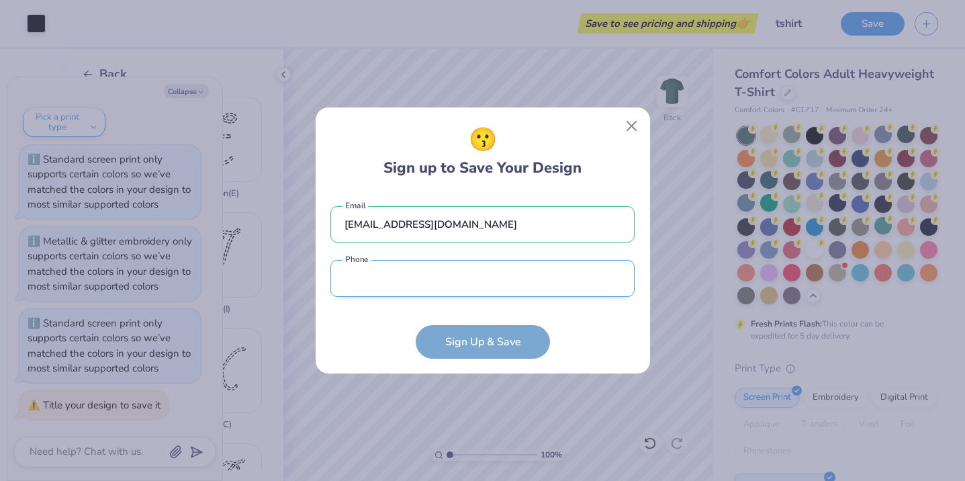
click at [461, 289] on input "tel" at bounding box center [482, 278] width 304 height 37
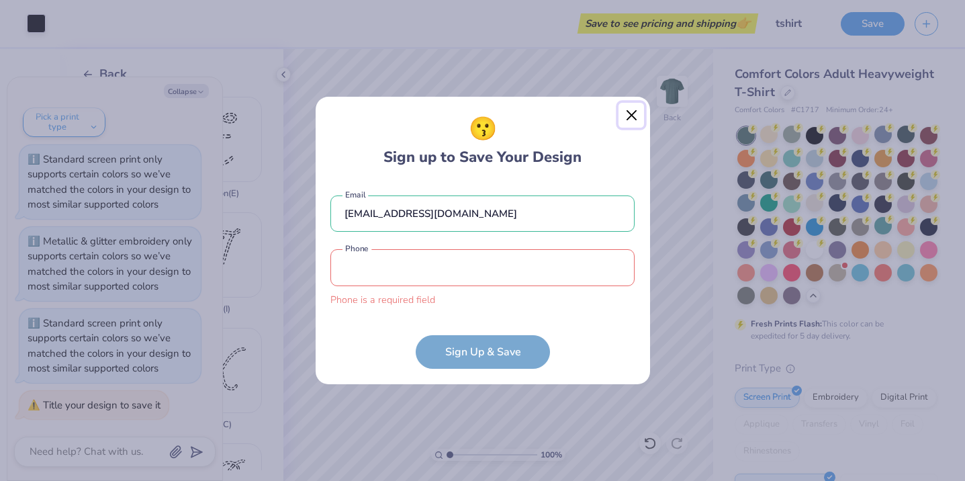
click at [632, 129] on div "😗 Sign up to Save Your Design [EMAIL_ADDRESS][DOMAIN_NAME] Email Phone is a req…" at bounding box center [483, 240] width 336 height 289
click at [632, 120] on button "Close" at bounding box center [631, 116] width 26 height 26
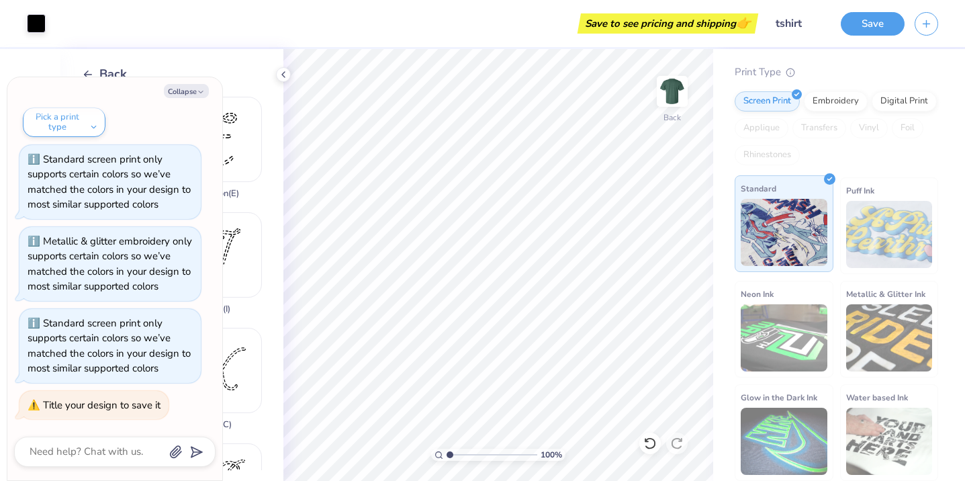
scroll to position [0, 0]
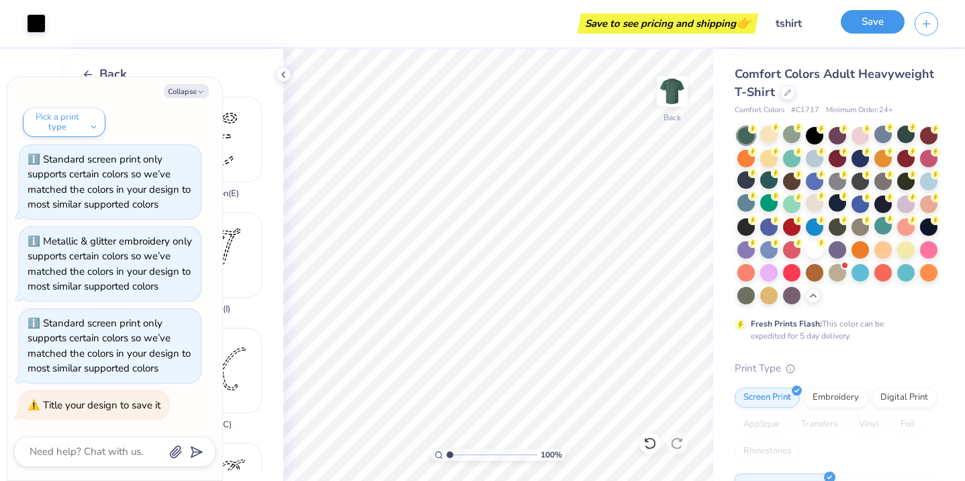
click at [864, 17] on button "Save" at bounding box center [873, 22] width 64 height 24
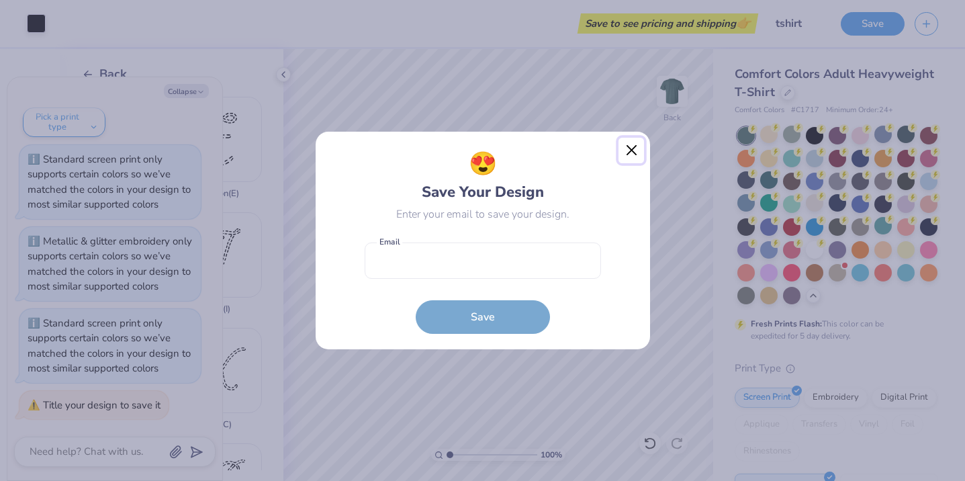
click at [629, 154] on button "Close" at bounding box center [631, 151] width 26 height 26
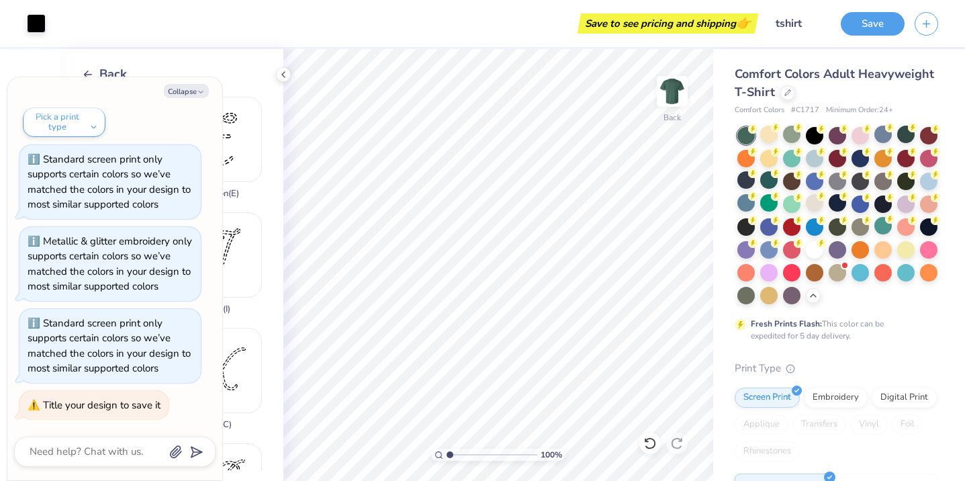
click at [743, 23] on span "👉" at bounding box center [743, 23] width 15 height 16
click at [923, 25] on icon "button" at bounding box center [926, 21] width 11 height 11
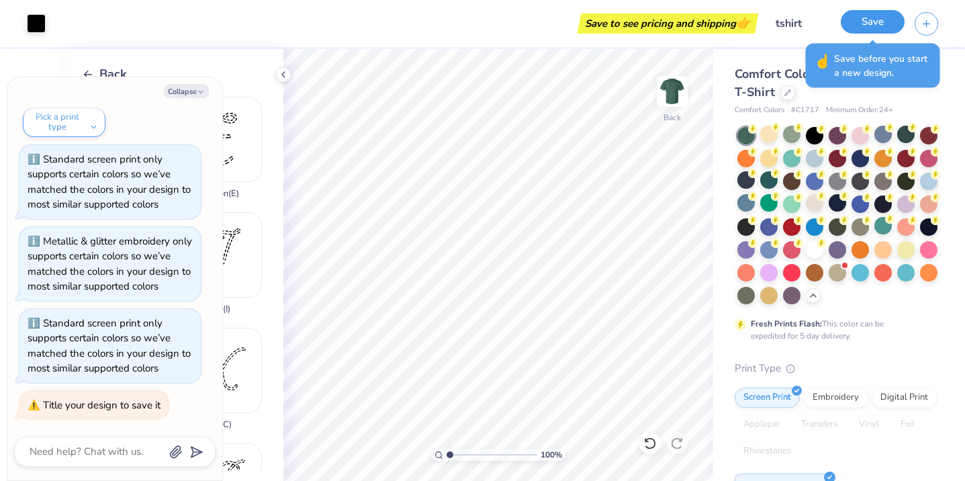
click at [858, 21] on button "Save" at bounding box center [873, 22] width 64 height 24
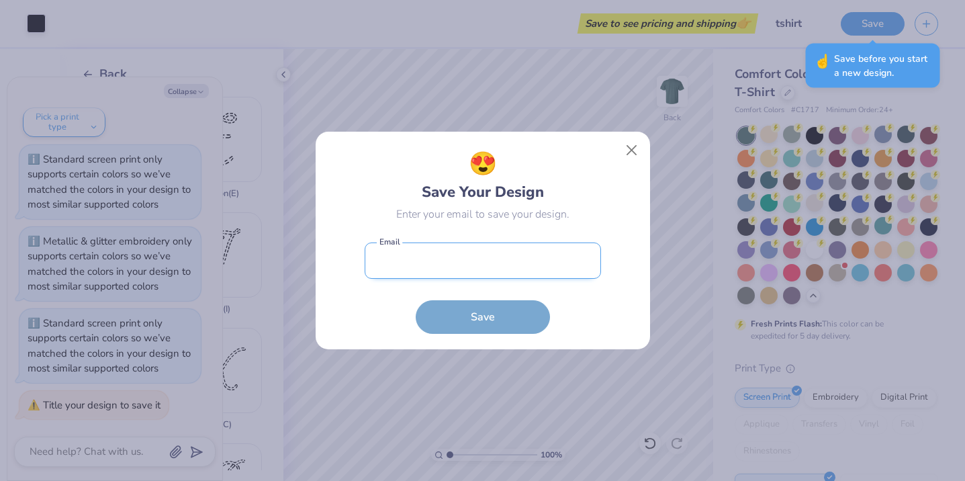
click at [480, 265] on input "email" at bounding box center [483, 260] width 236 height 37
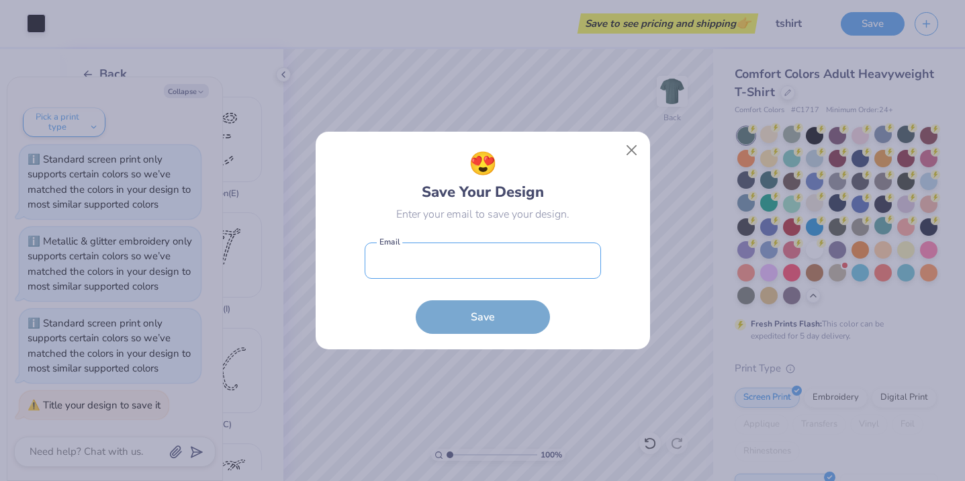
type input "[EMAIL_ADDRESS][DOMAIN_NAME]"
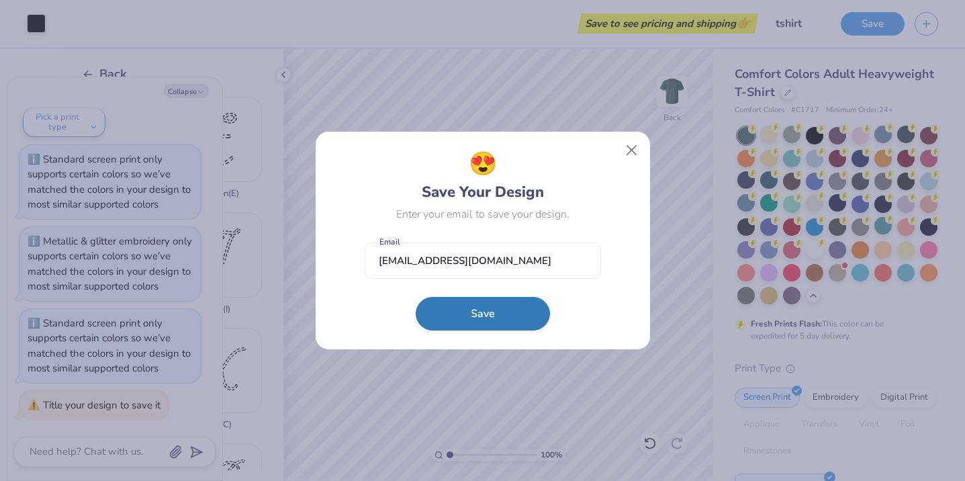
click at [476, 322] on button "Save" at bounding box center [483, 314] width 134 height 34
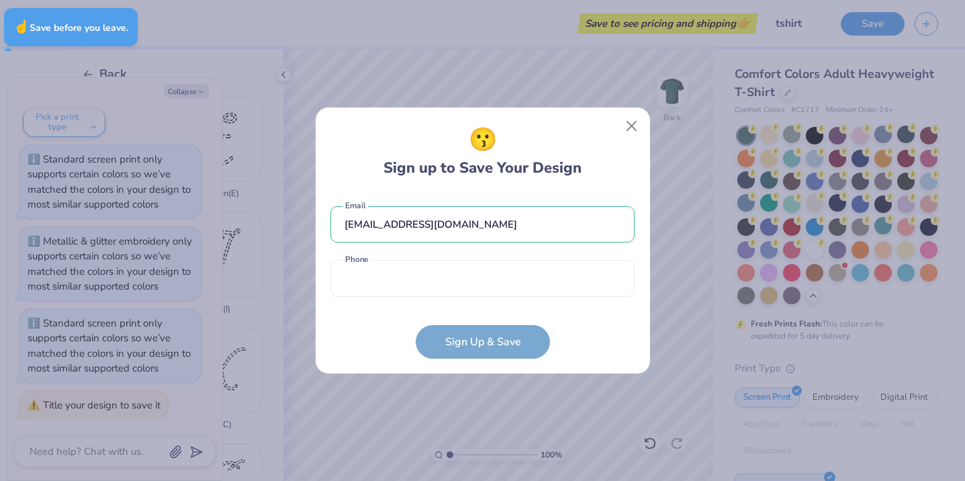
type textarea "x"
